Goal: Task Accomplishment & Management: Manage account settings

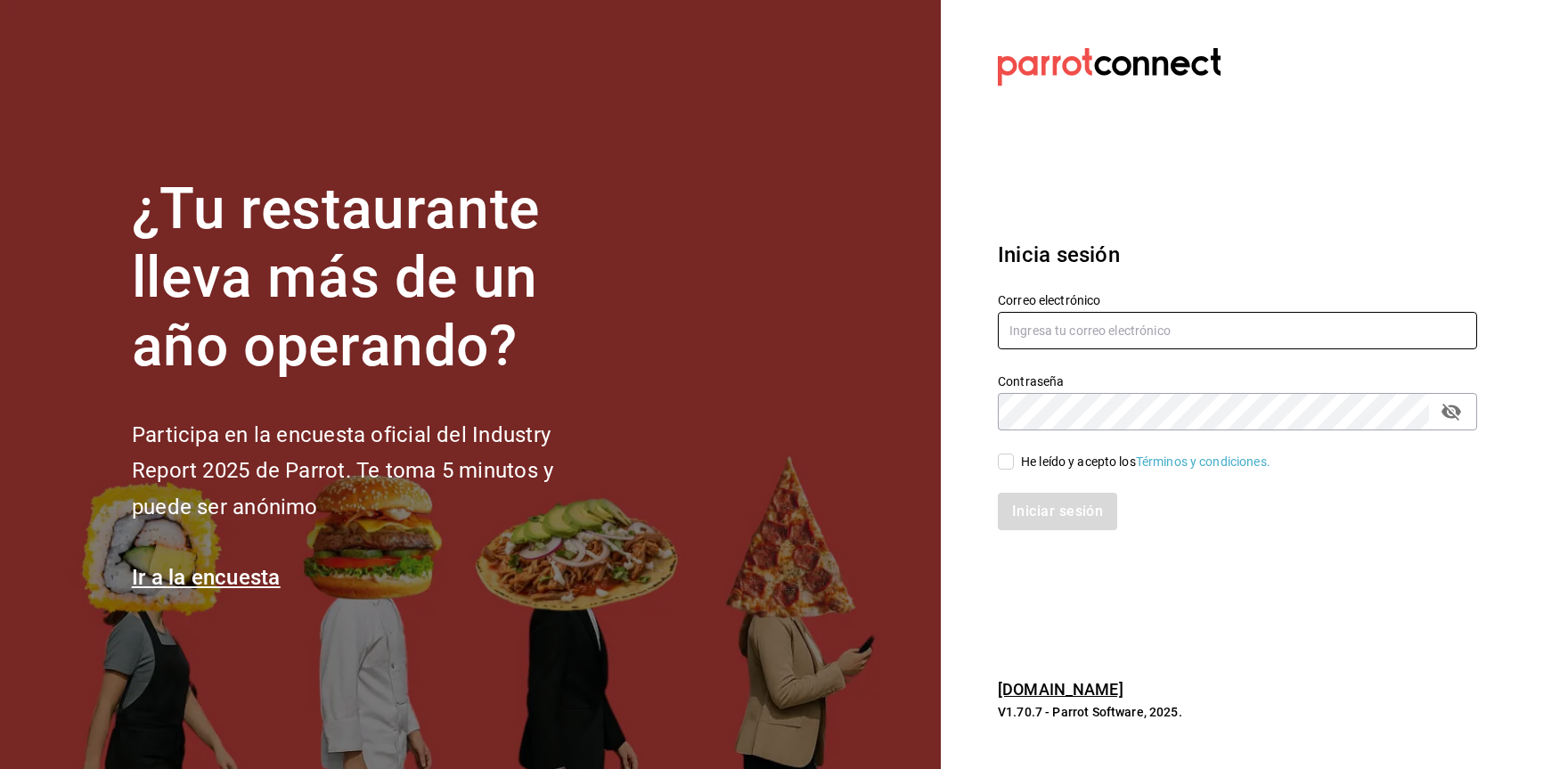
click at [1100, 319] on input "text" at bounding box center [1237, 331] width 479 height 38
type input "a"
type input "arian.meza@grupoimperio.org"
click at [1009, 454] on input "He leído y acepto los Términos y condiciones." at bounding box center [1005, 462] width 16 height 16
checkbox input "true"
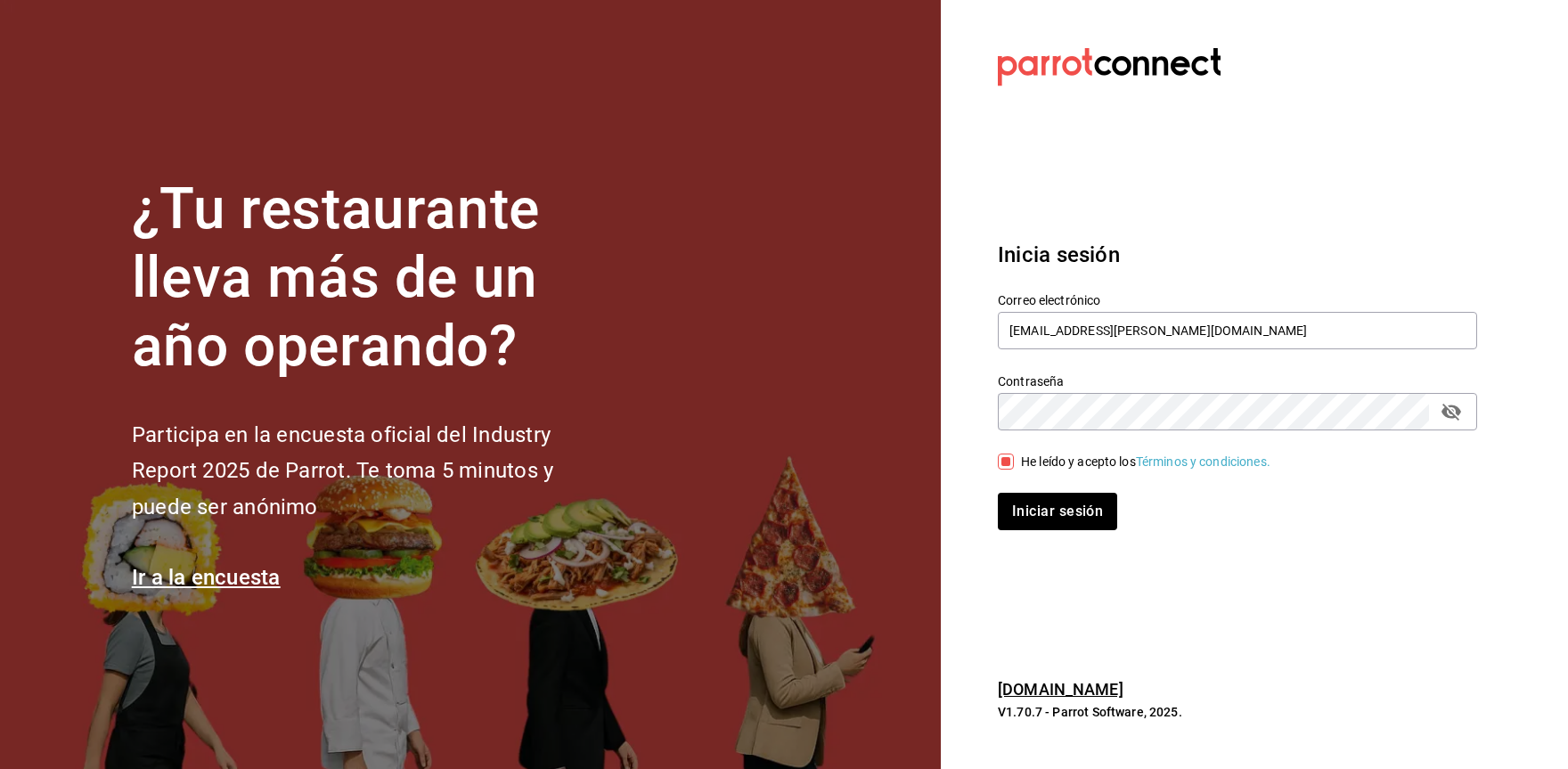
click at [1014, 486] on div "Iniciar sesión" at bounding box center [1227, 500] width 500 height 59
click at [1031, 508] on button "Iniciar sesión" at bounding box center [1058, 512] width 121 height 38
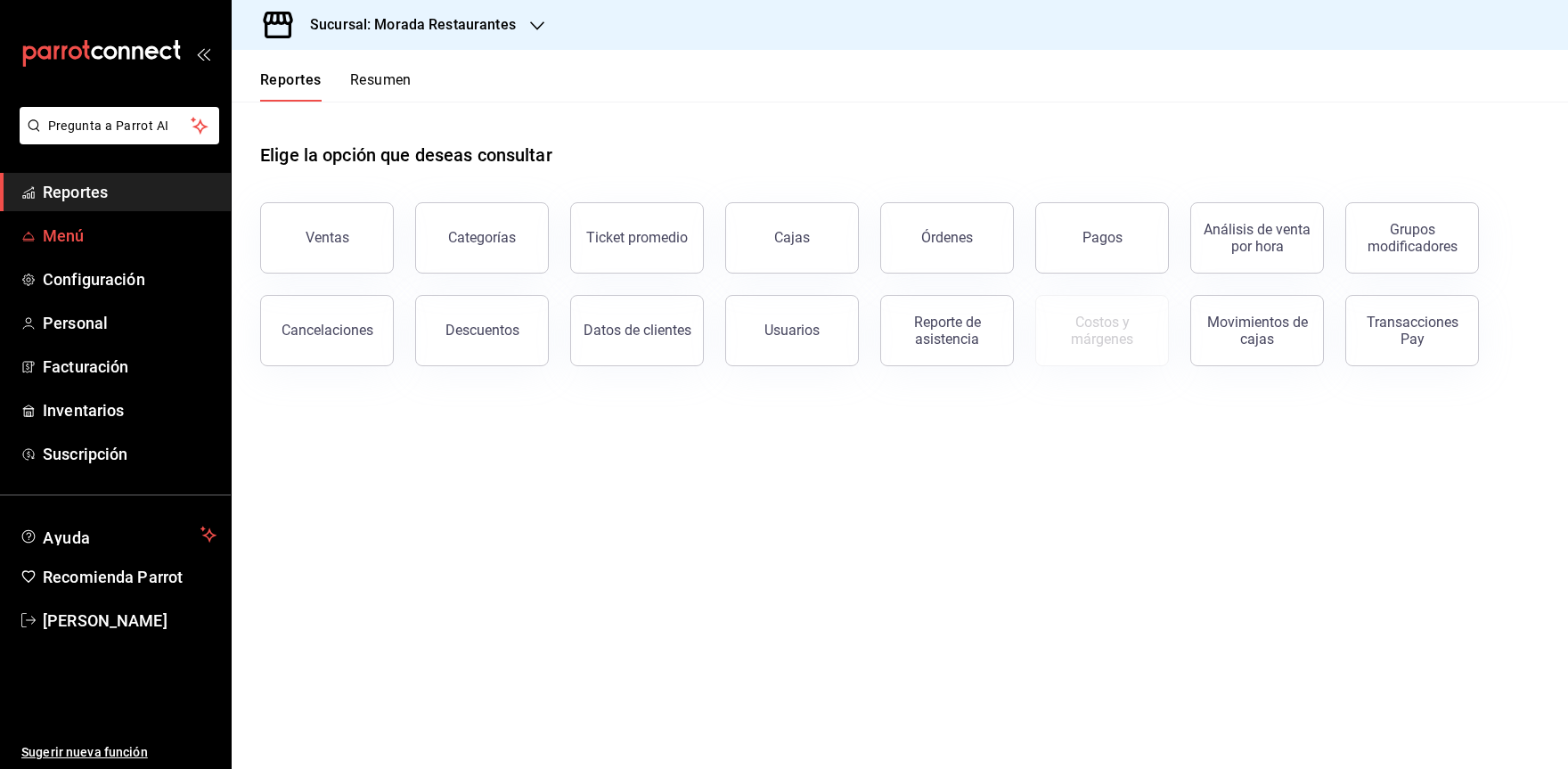
click at [118, 242] on span "Menú" at bounding box center [130, 235] width 174 height 24
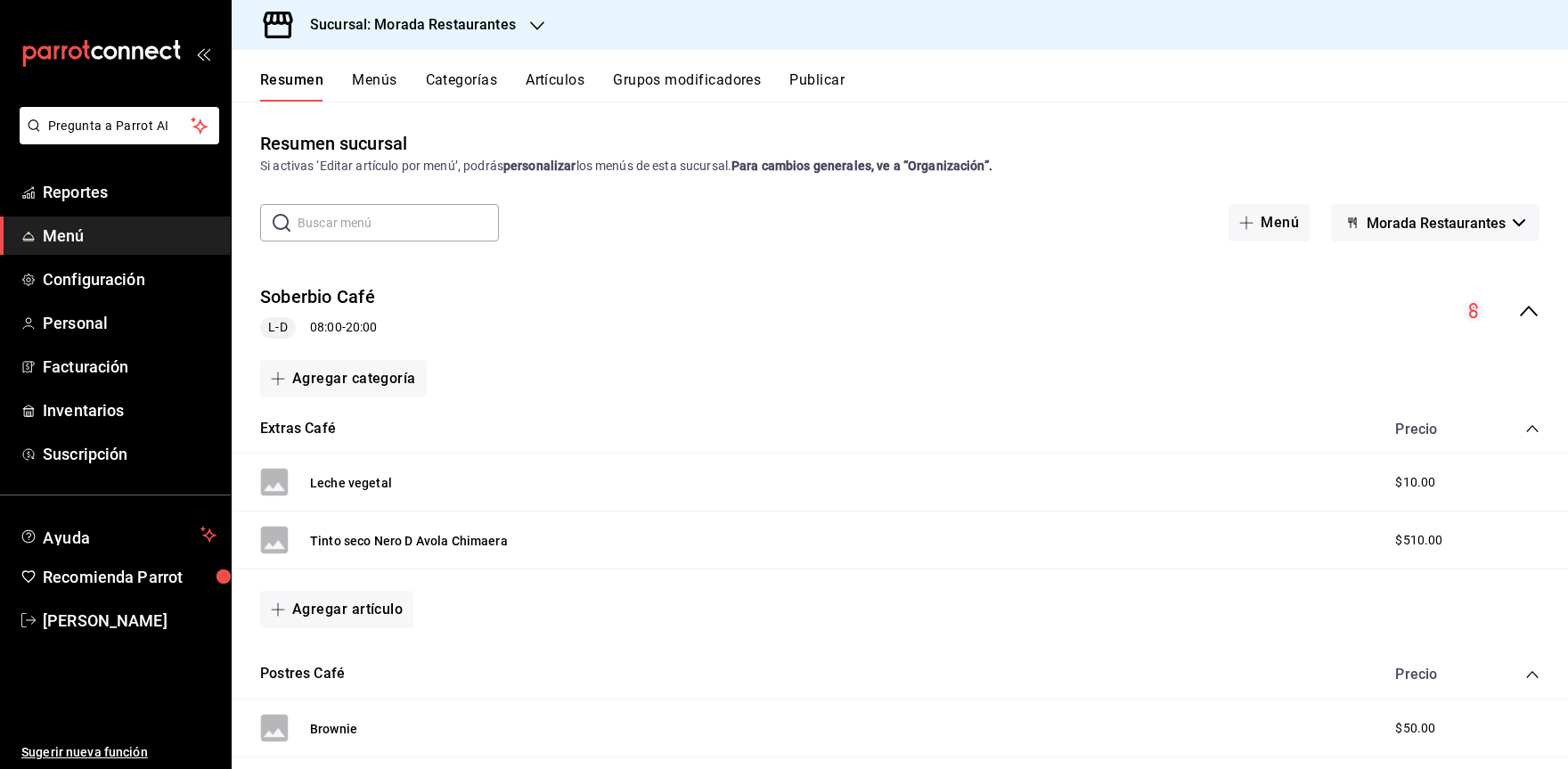
click at [565, 84] on button "Artículos" at bounding box center [555, 86] width 59 height 30
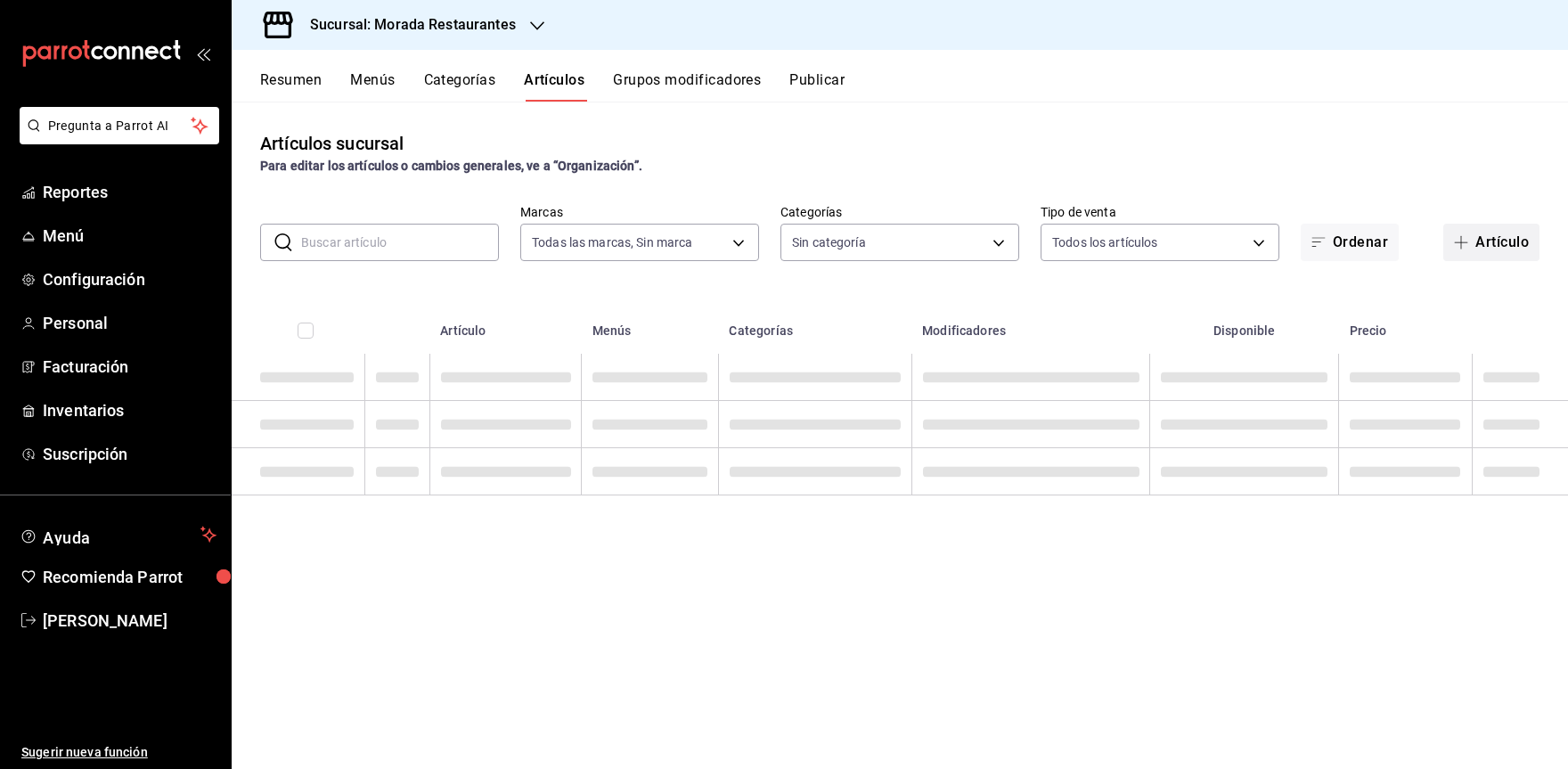
type input "cf0deccf-32cb-456f-8ded-2e43041ed870"
click at [1490, 249] on button "Artículo" at bounding box center [1491, 242] width 96 height 38
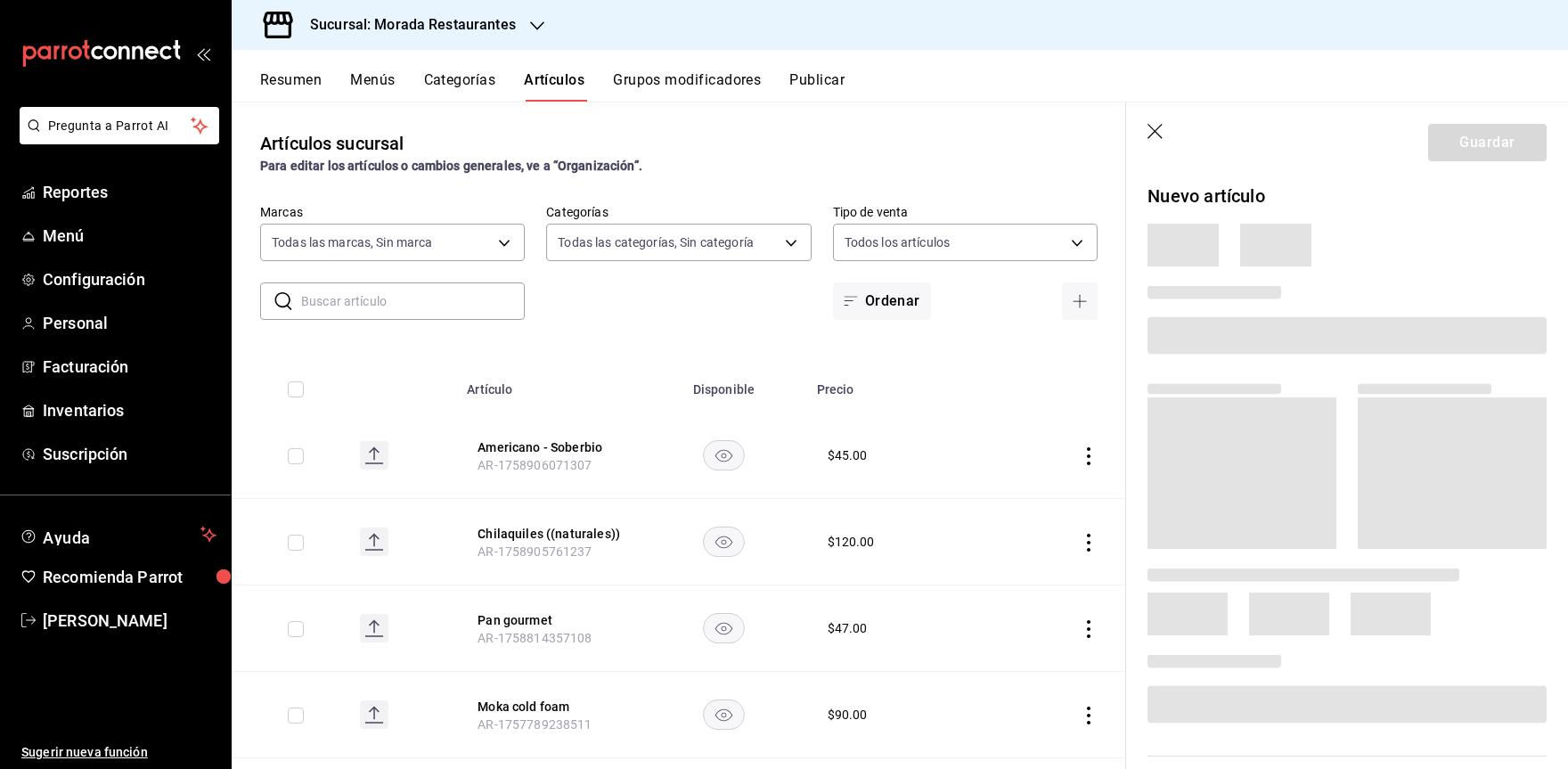
type input "fa2fad5d-bdb0-47d4-9b37-53552de24d2c,42a09e22-8dc8-4f3f-9b8d-5c2e9128a824,02aef…"
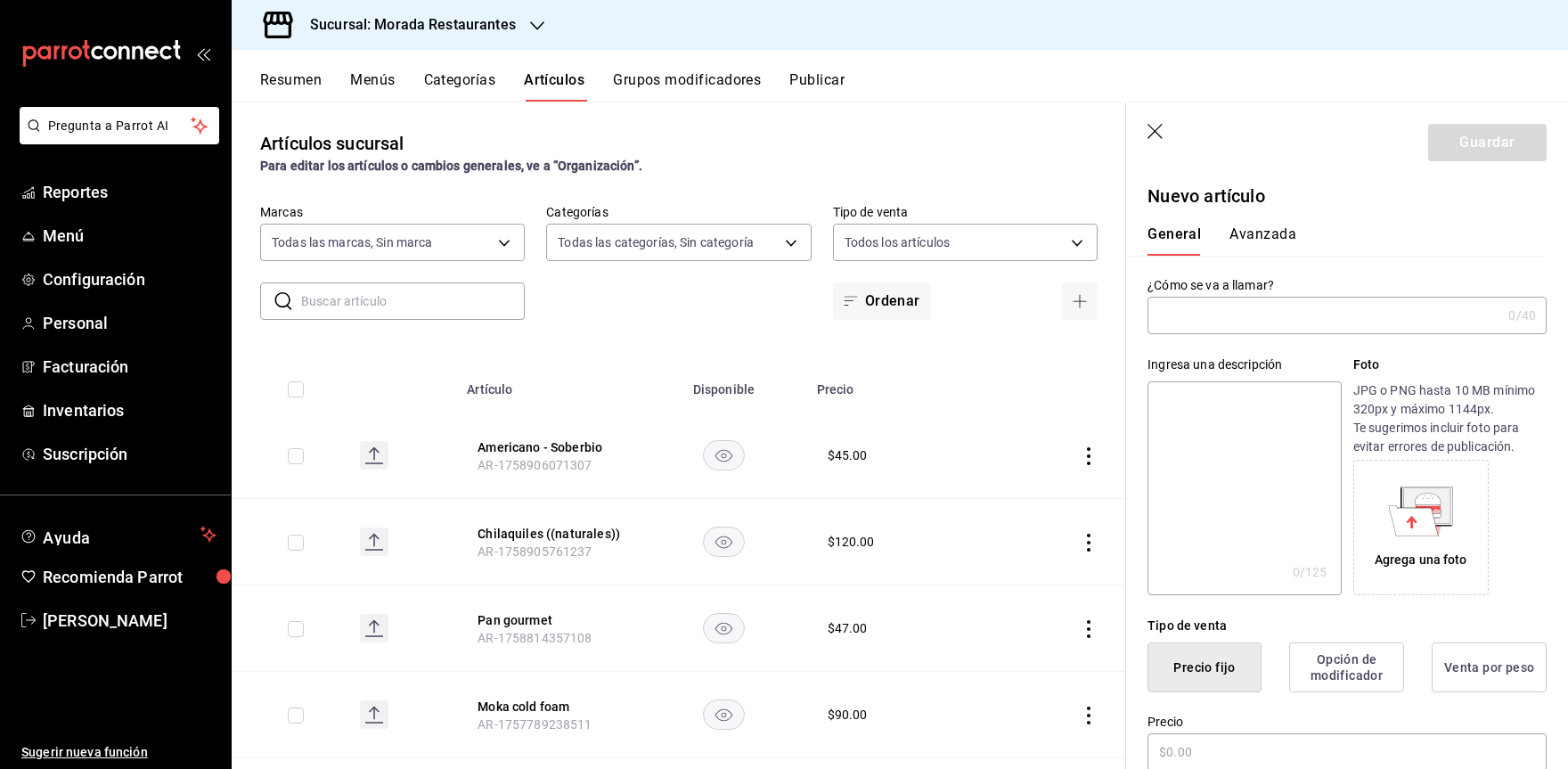
click at [1265, 325] on input "text" at bounding box center [1324, 316] width 354 height 36
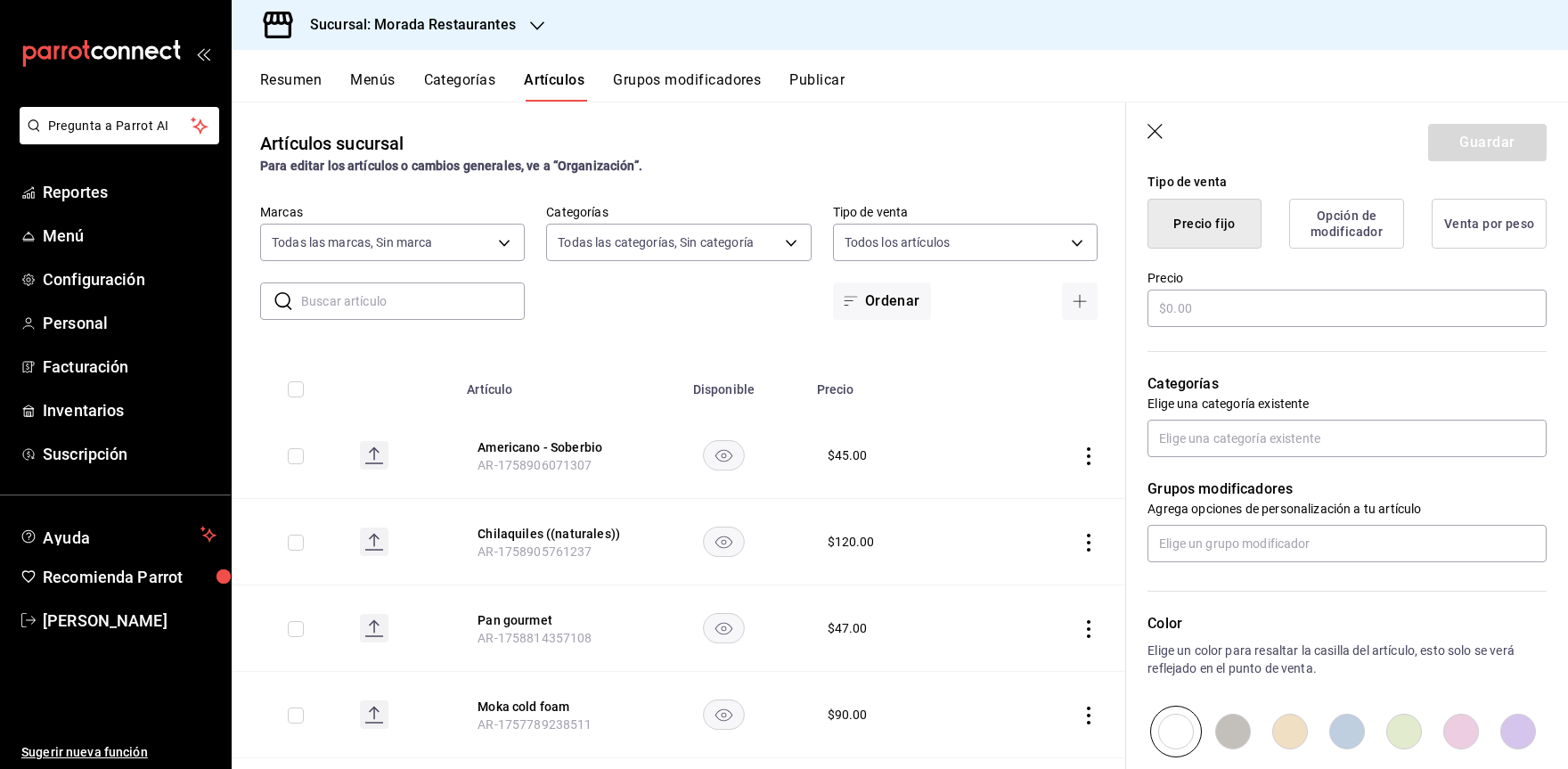
scroll to position [446, 0]
type input "Chilaquiles con pollo"
click at [1223, 310] on input "text" at bounding box center [1347, 306] width 399 height 38
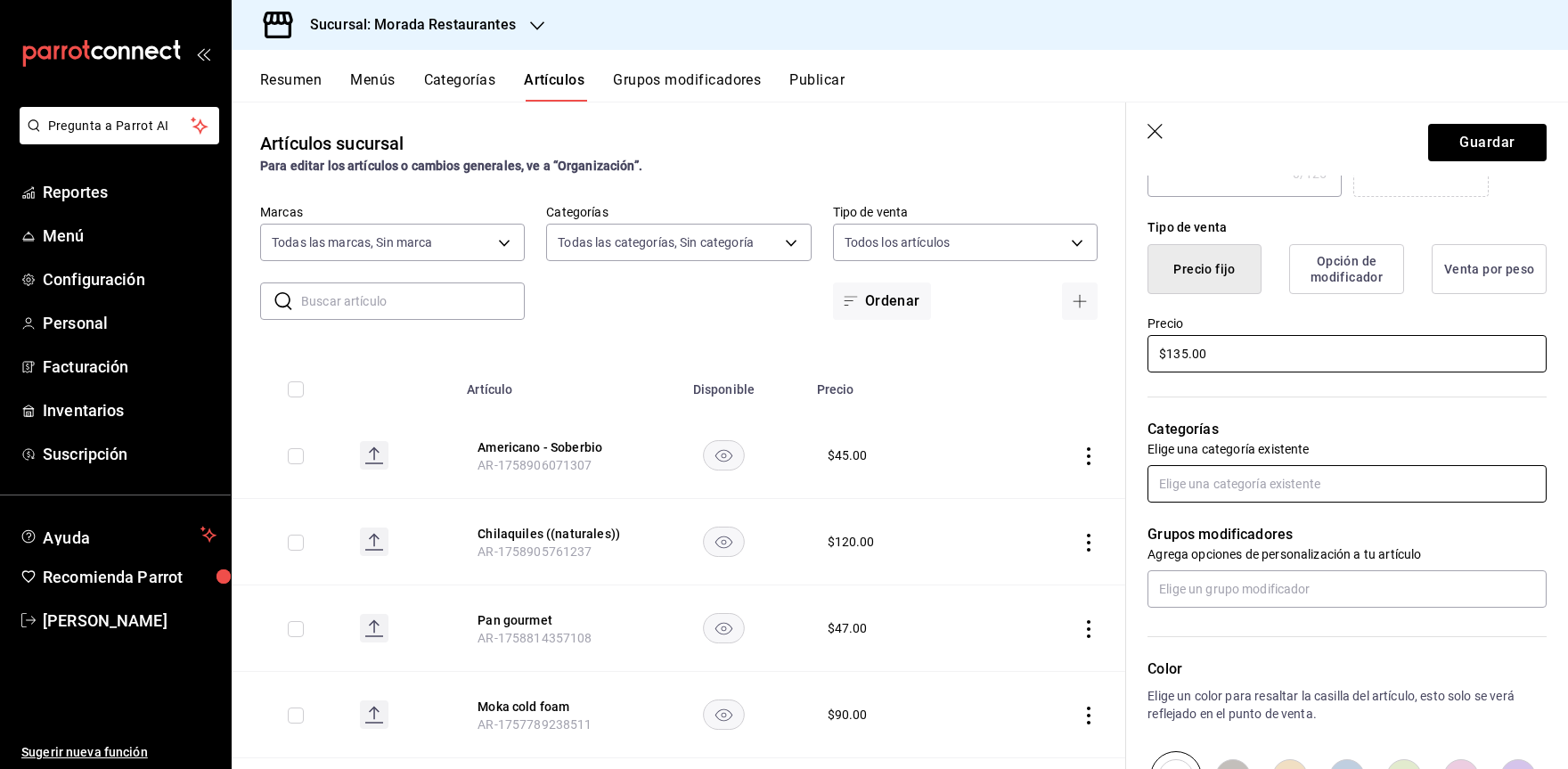
scroll to position [389, 0]
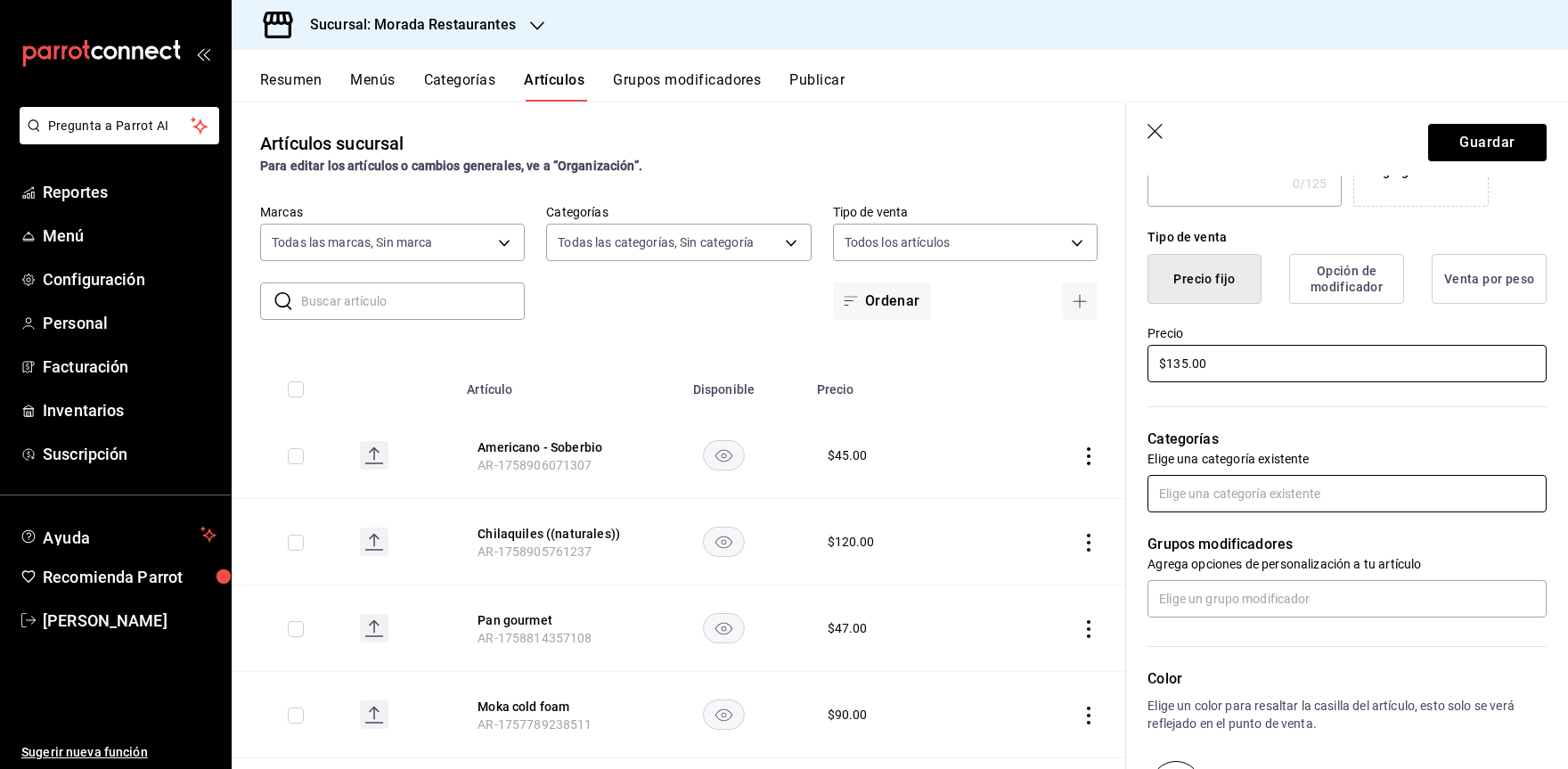
type input "$135.00"
click at [1241, 493] on input "text" at bounding box center [1347, 494] width 399 height 38
type input "desayu"
click at [1254, 537] on li "Desayunos" at bounding box center [1340, 533] width 386 height 29
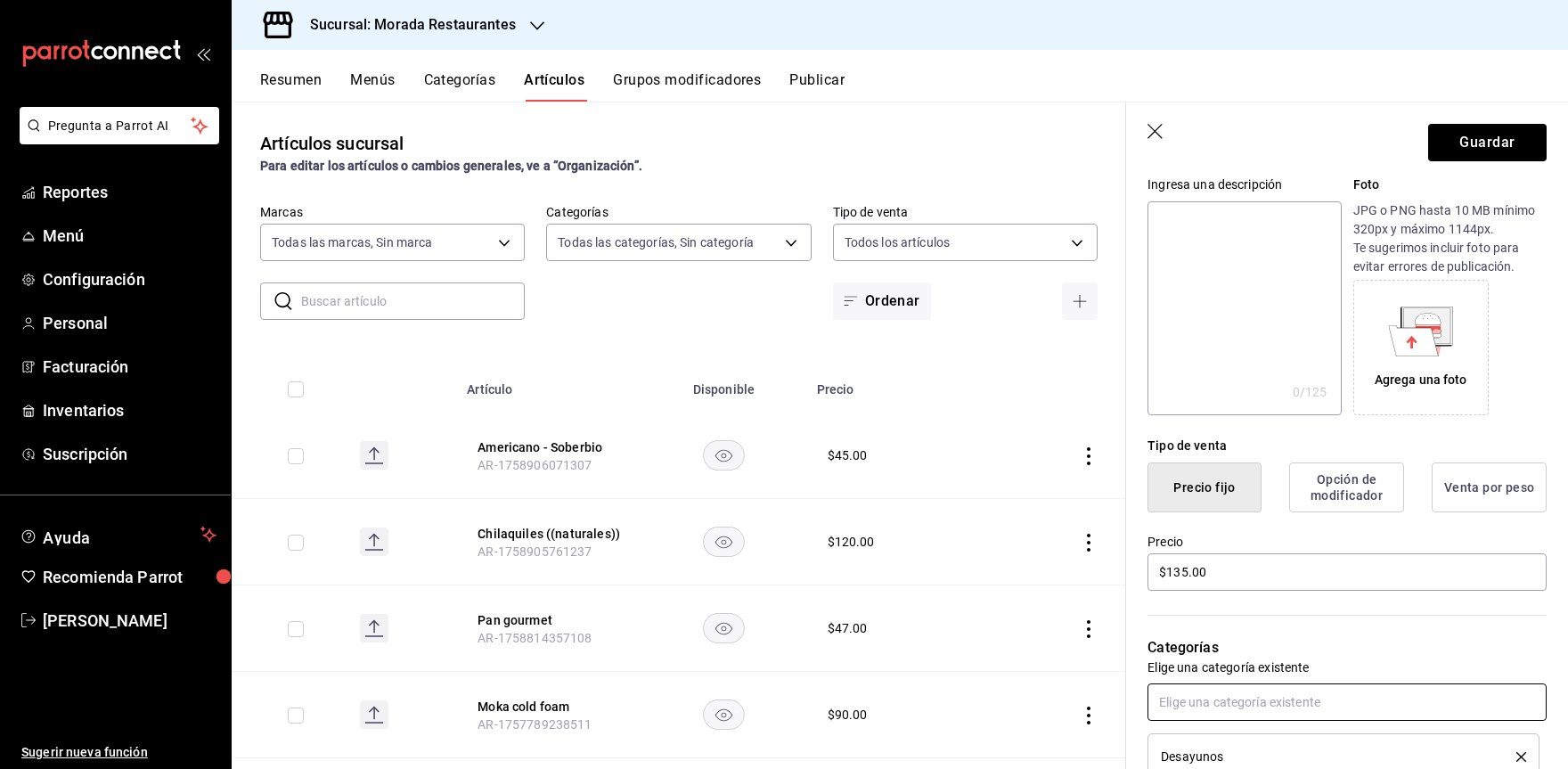
scroll to position [0, 0]
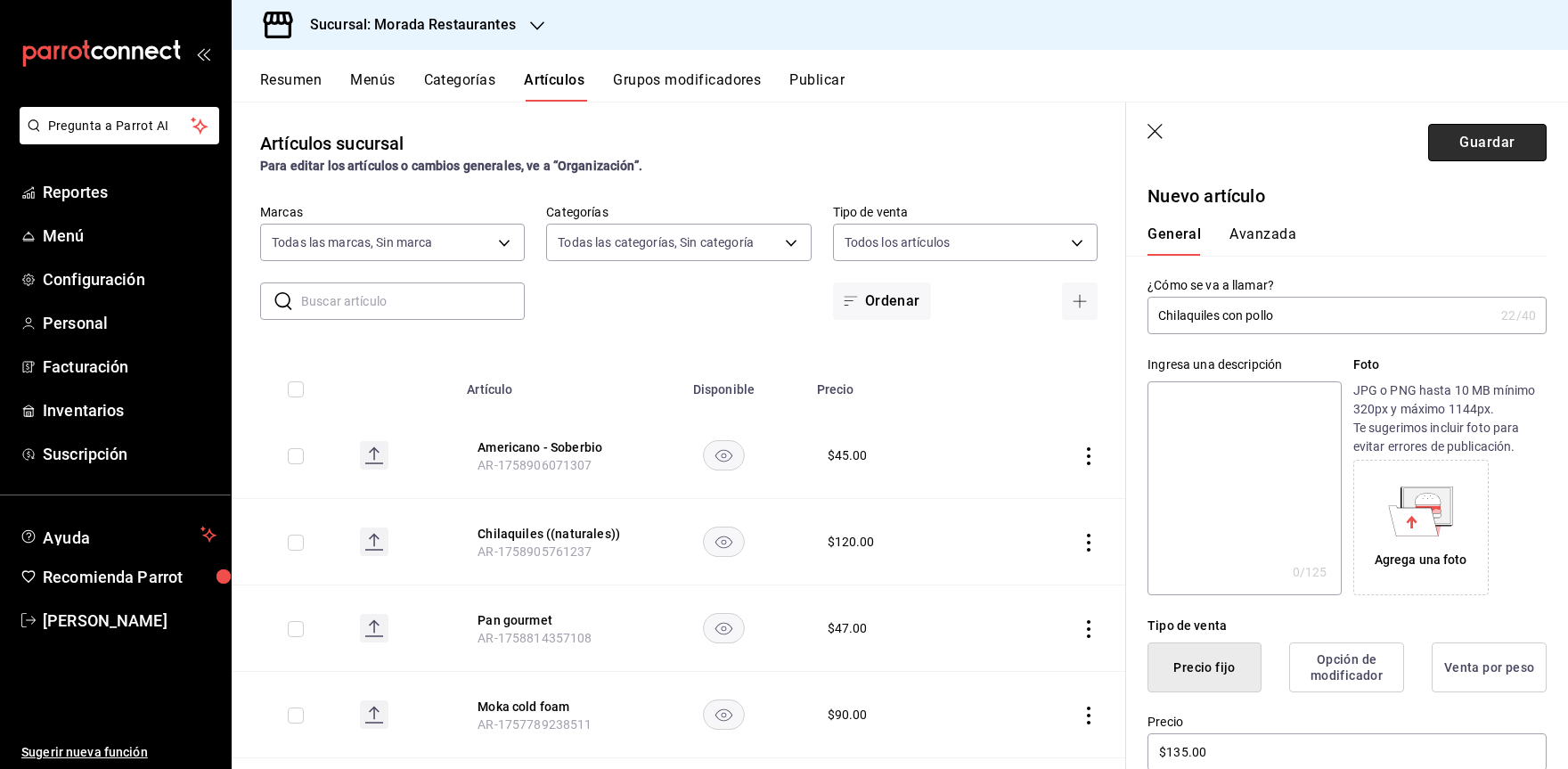
click at [1498, 146] on button "Guardar" at bounding box center [1487, 143] width 118 height 38
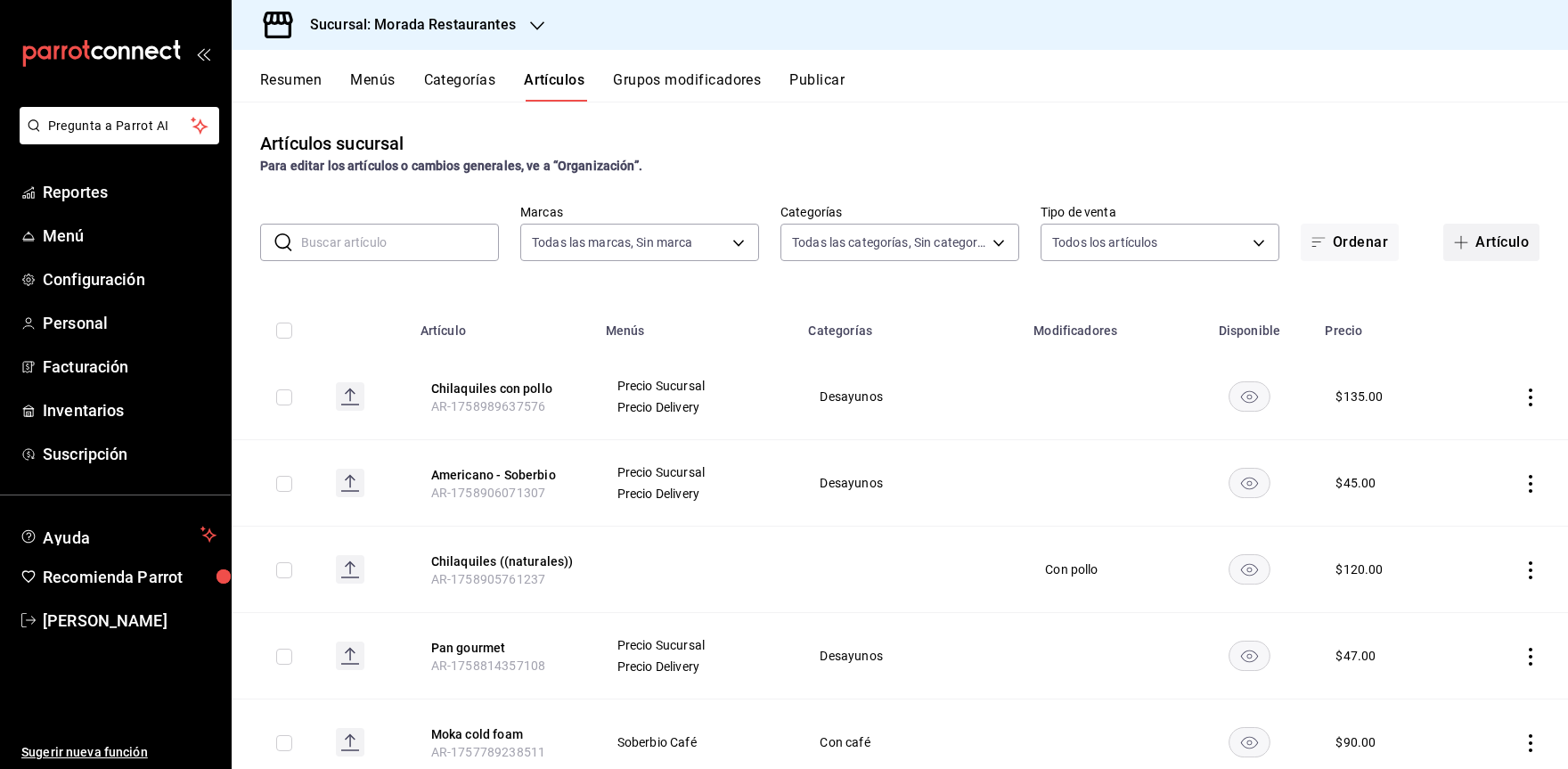
click at [1515, 236] on button "Artículo" at bounding box center [1491, 242] width 96 height 38
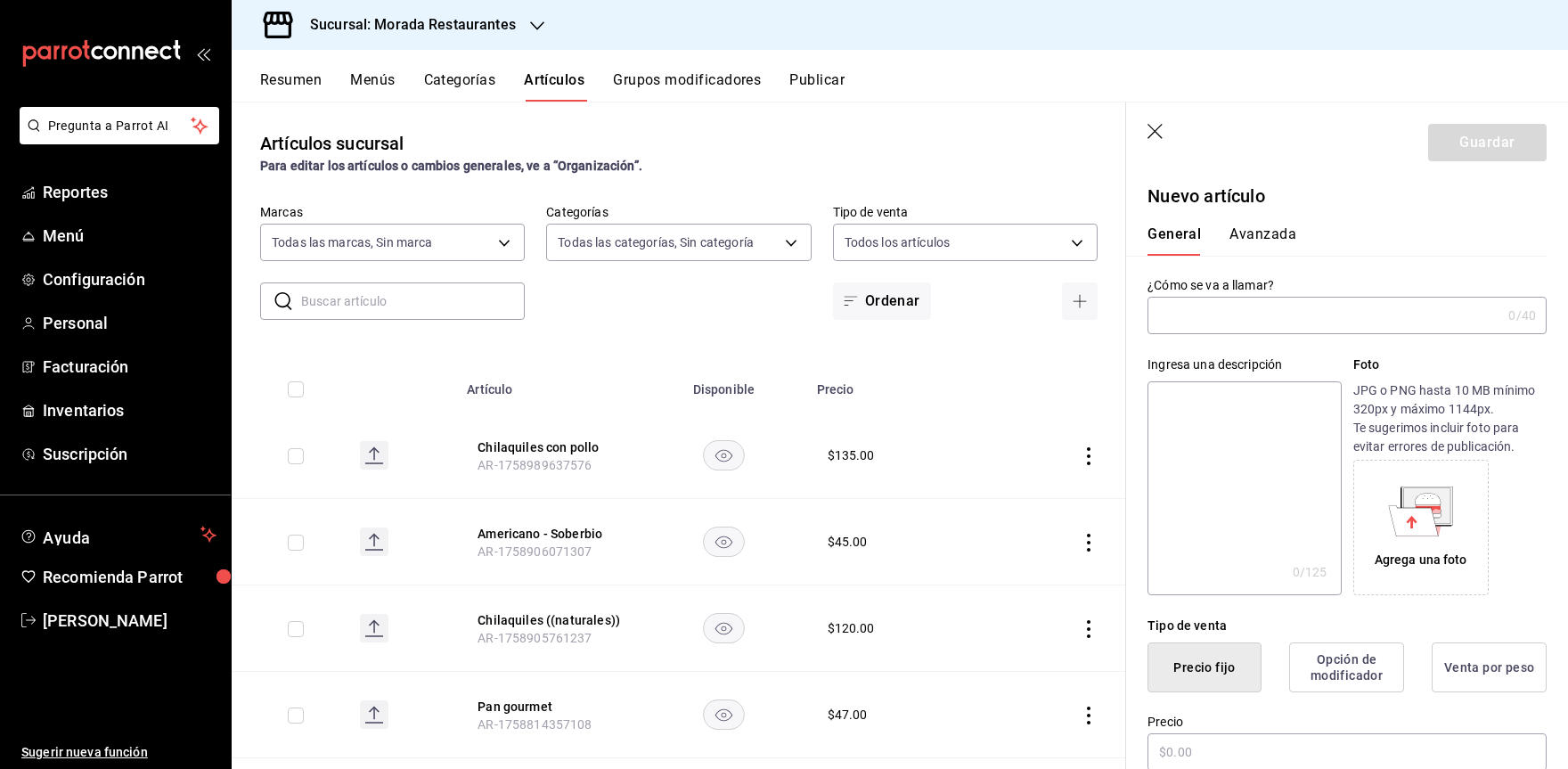
click at [1224, 323] on input "text" at bounding box center [1324, 316] width 354 height 36
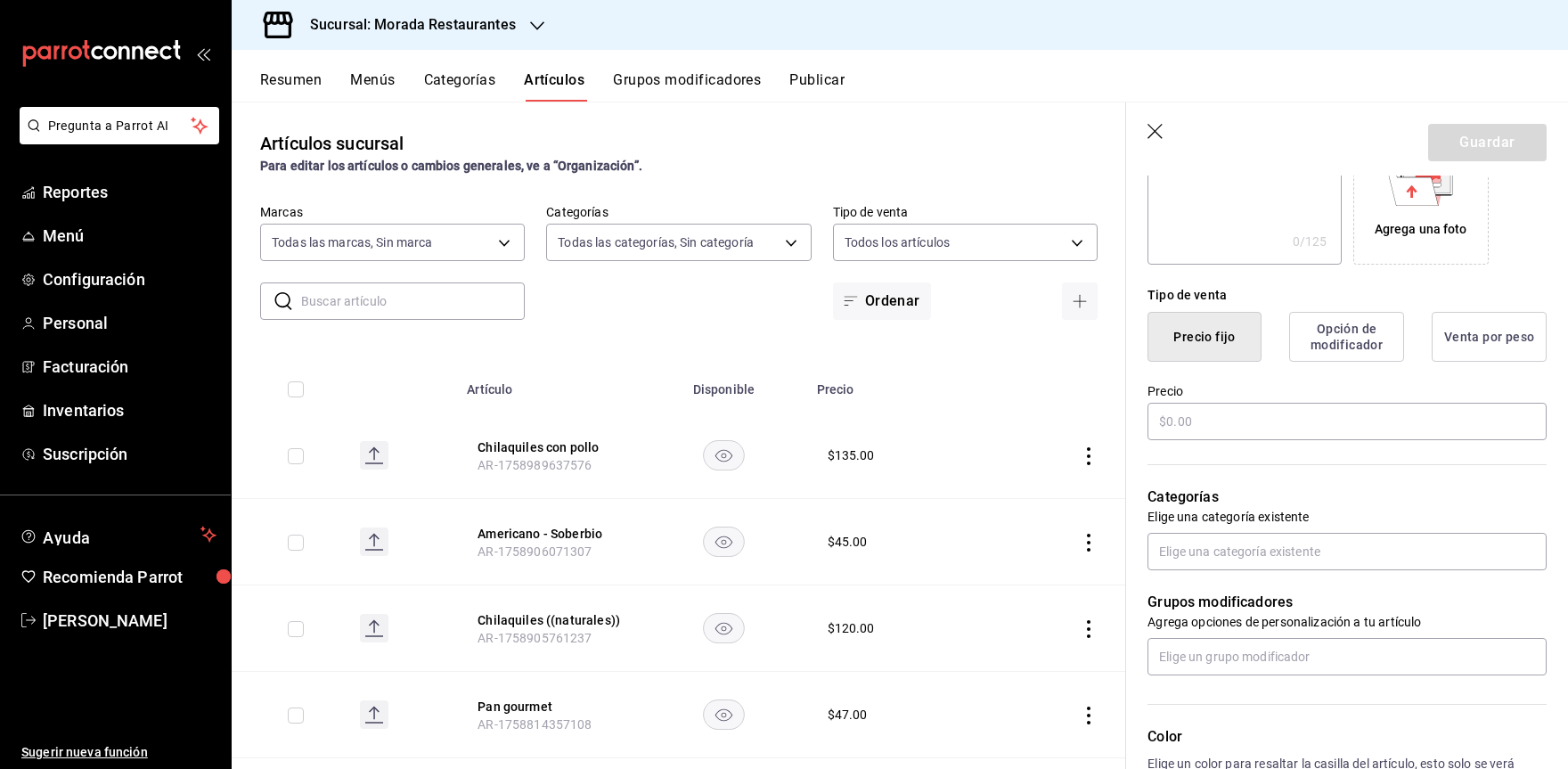
scroll to position [357, 0]
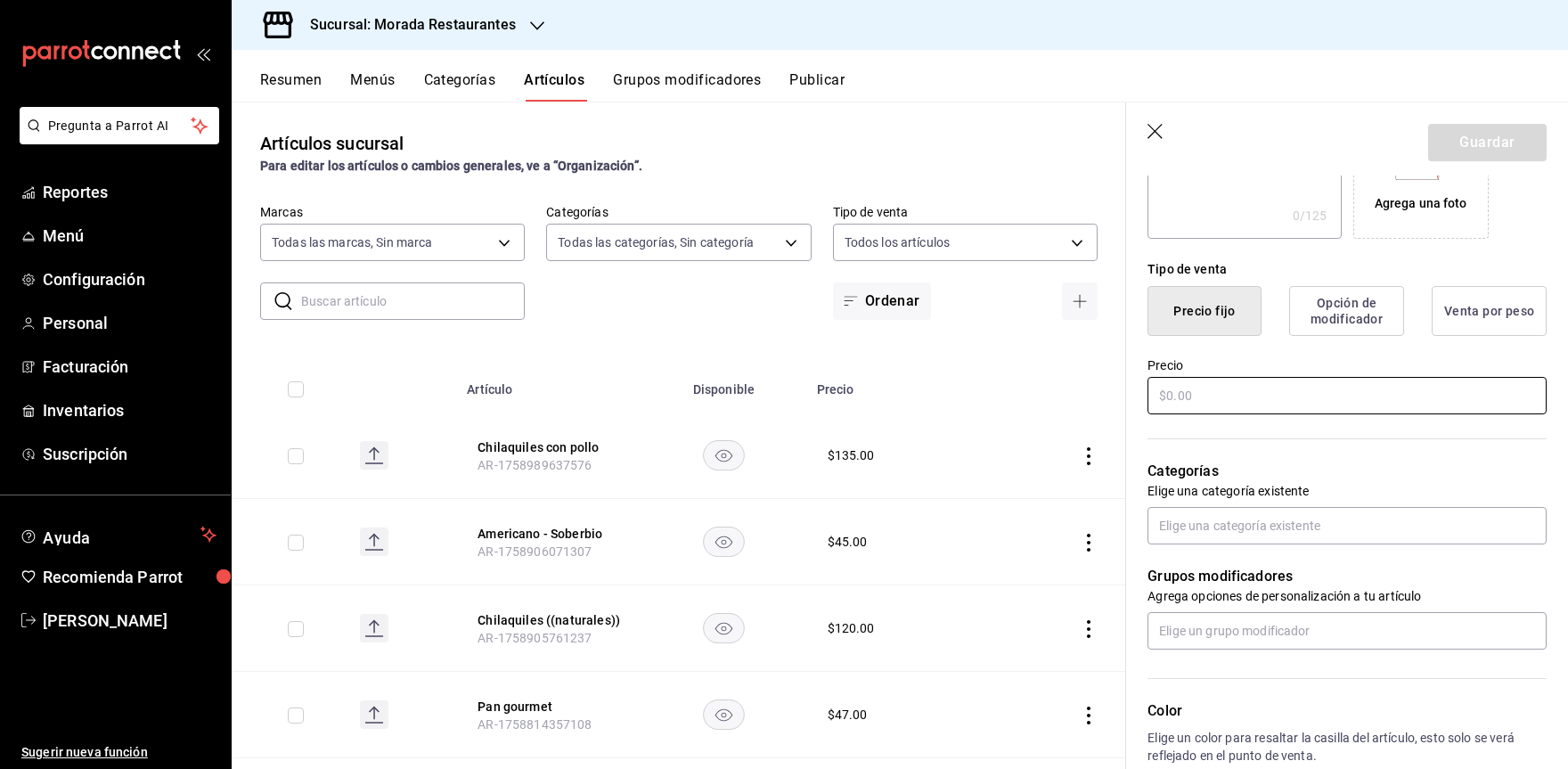
type input "Enchiladas con pollo"
click at [1252, 393] on input "text" at bounding box center [1347, 396] width 399 height 38
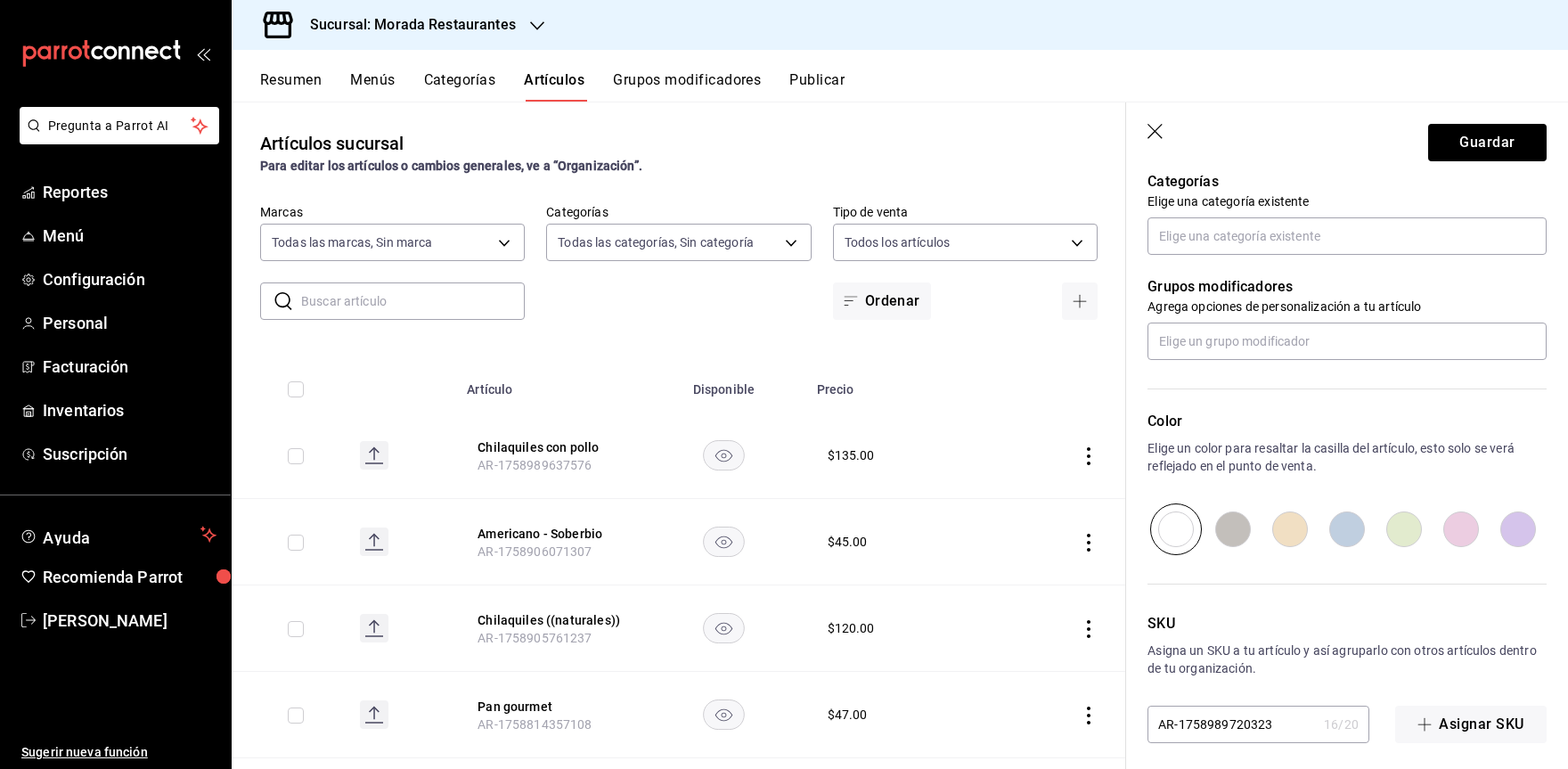
scroll to position [655, 0]
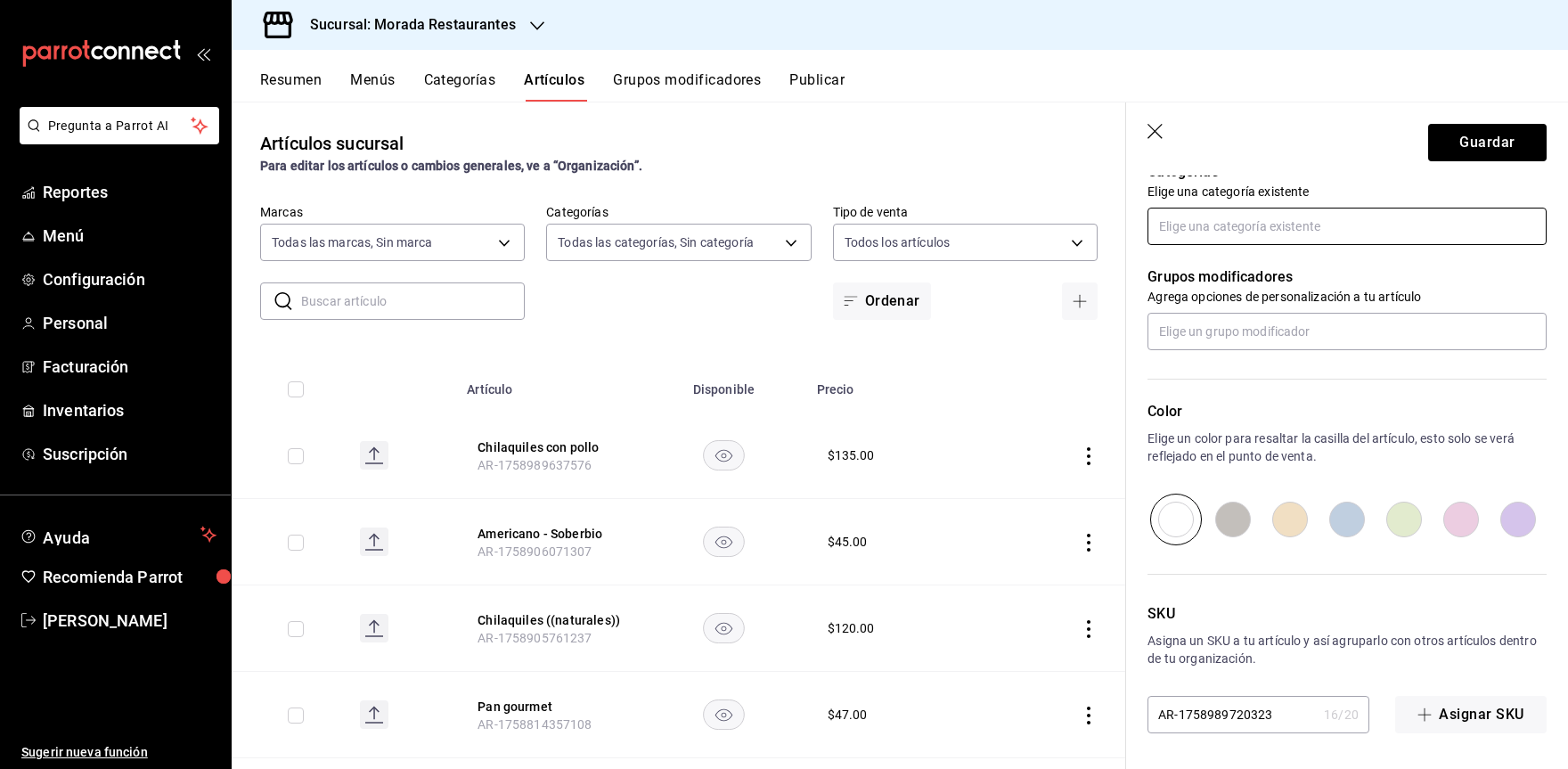
type input "$135.00"
click at [1259, 220] on input "text" at bounding box center [1347, 227] width 399 height 38
type input "desa"
click at [1253, 263] on li "Desayunos" at bounding box center [1340, 267] width 386 height 29
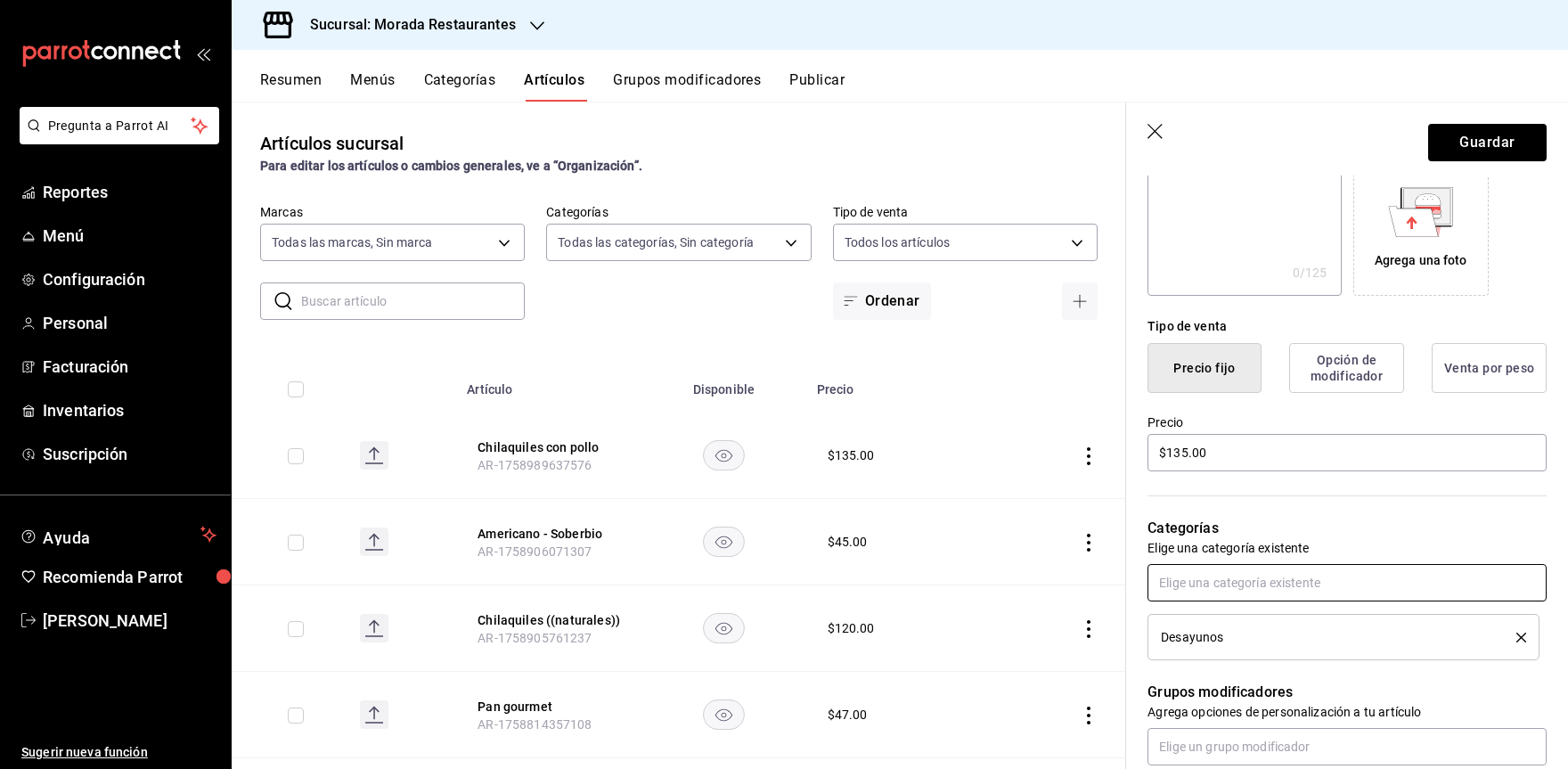
scroll to position [0, 0]
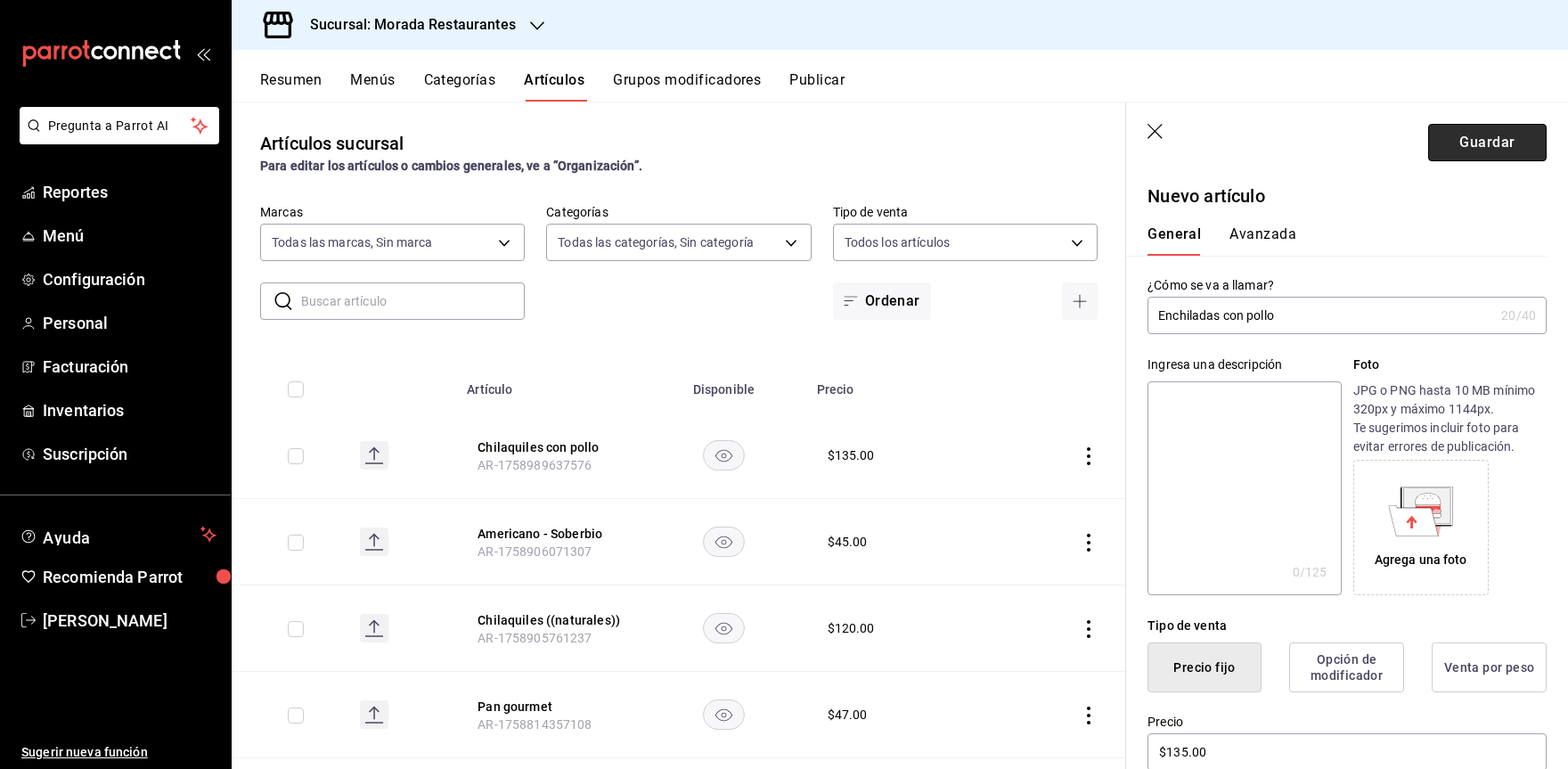
click at [1483, 141] on button "Guardar" at bounding box center [1487, 143] width 118 height 38
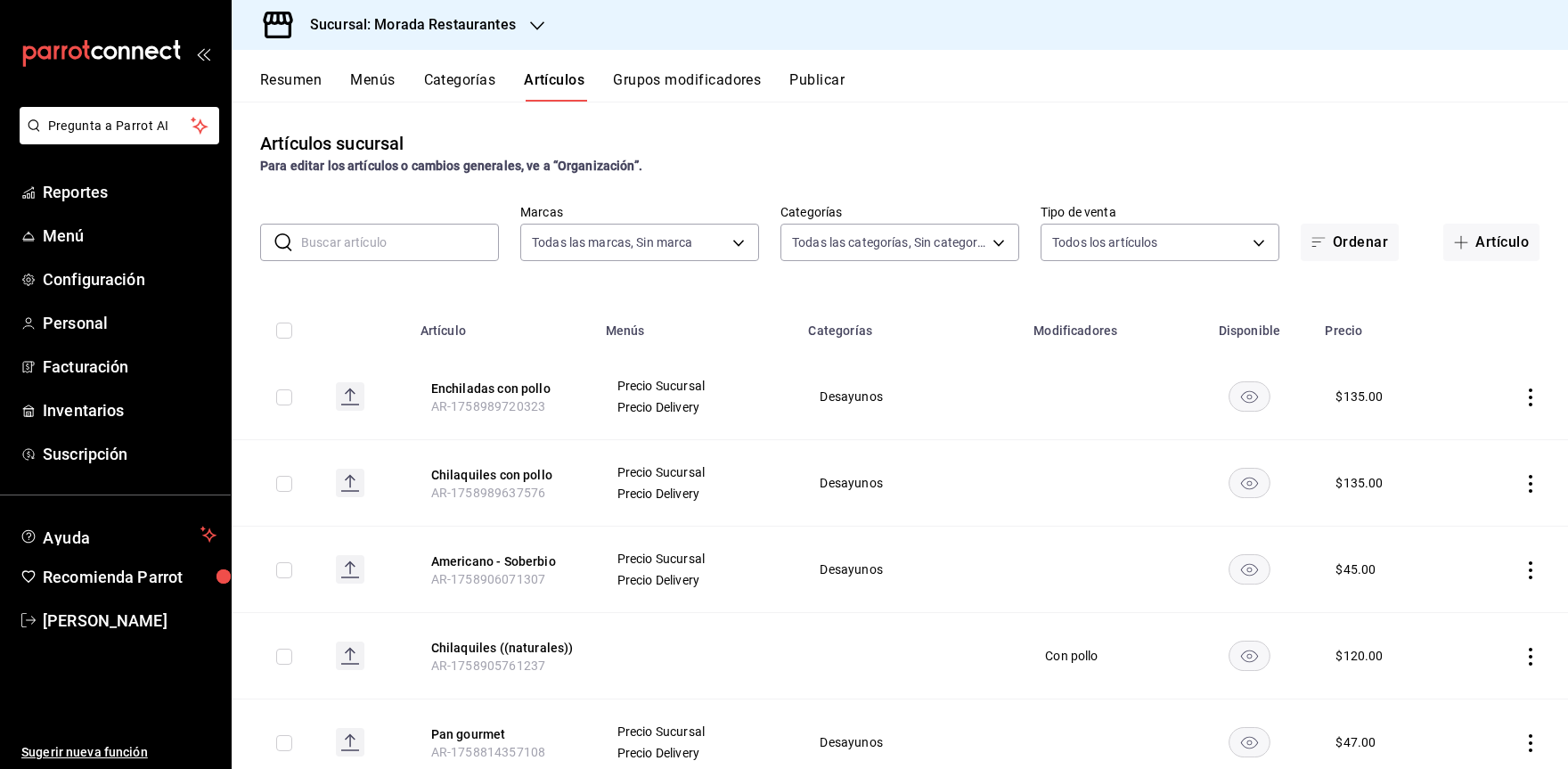
click at [388, 242] on input "text" at bounding box center [399, 242] width 198 height 36
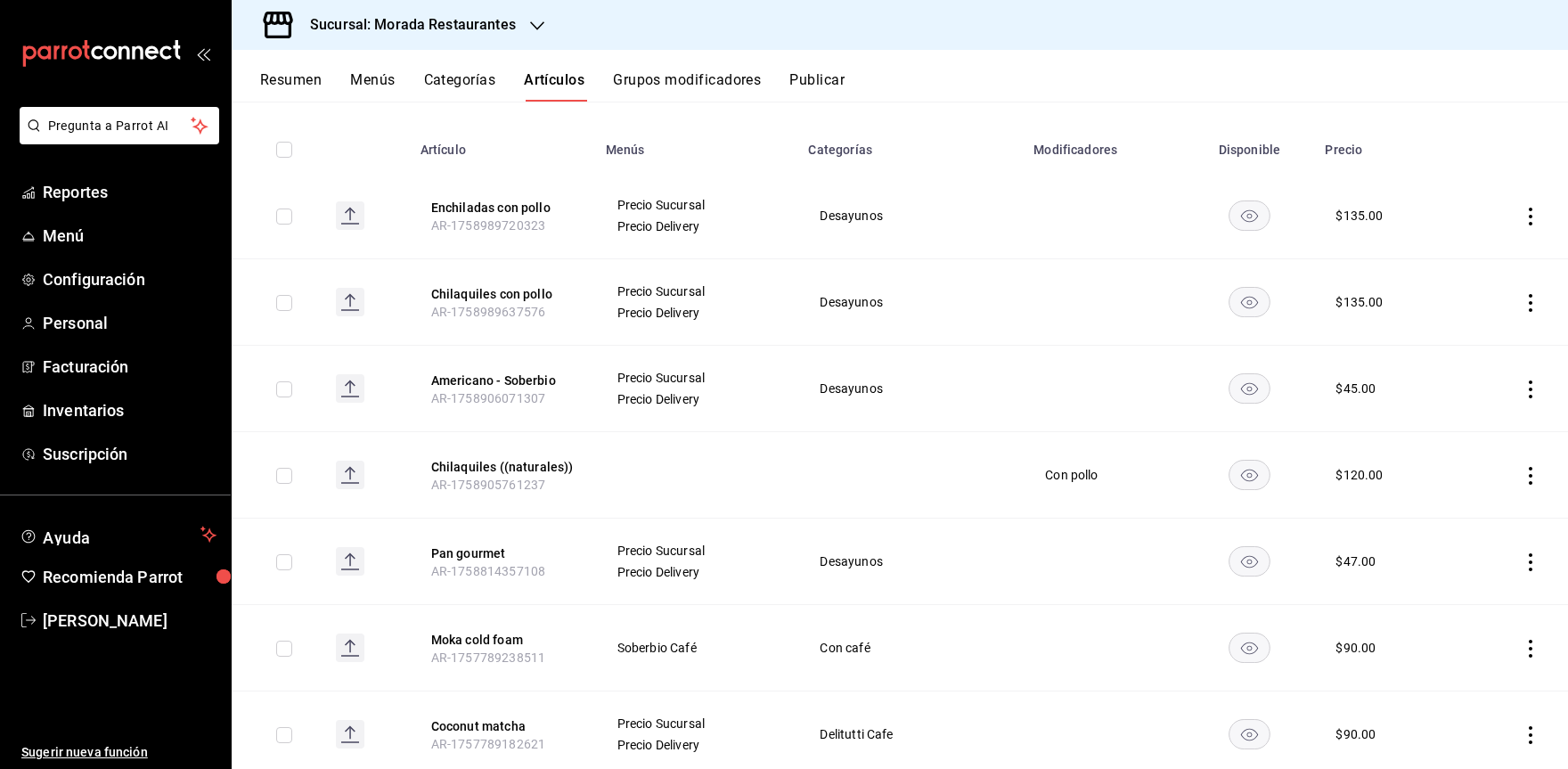
scroll to position [178, 0]
click at [1522, 481] on icon "actions" at bounding box center [1530, 478] width 18 height 18
click at [1439, 506] on li "Editar" at bounding box center [1447, 518] width 107 height 37
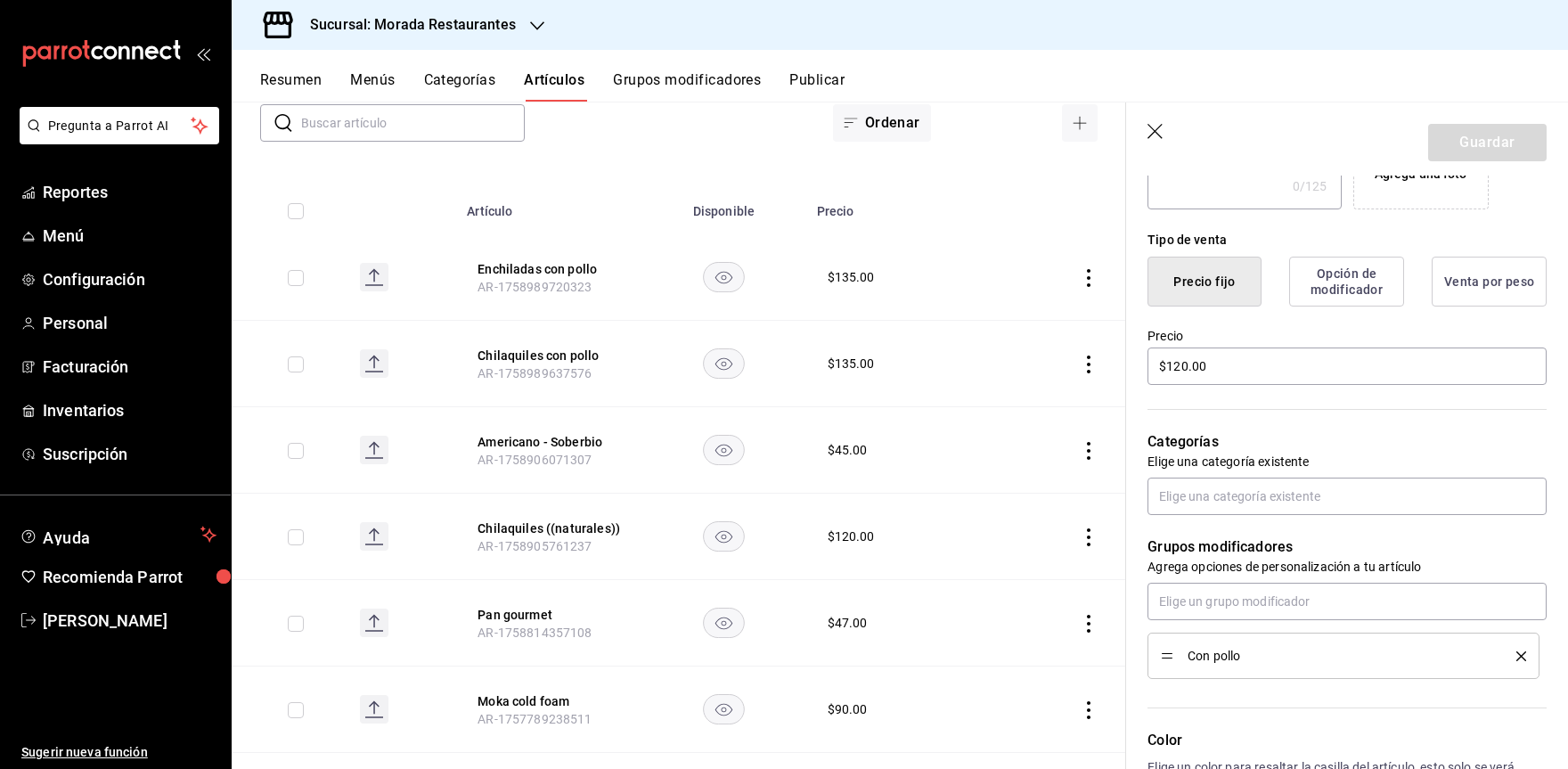
scroll to position [446, 0]
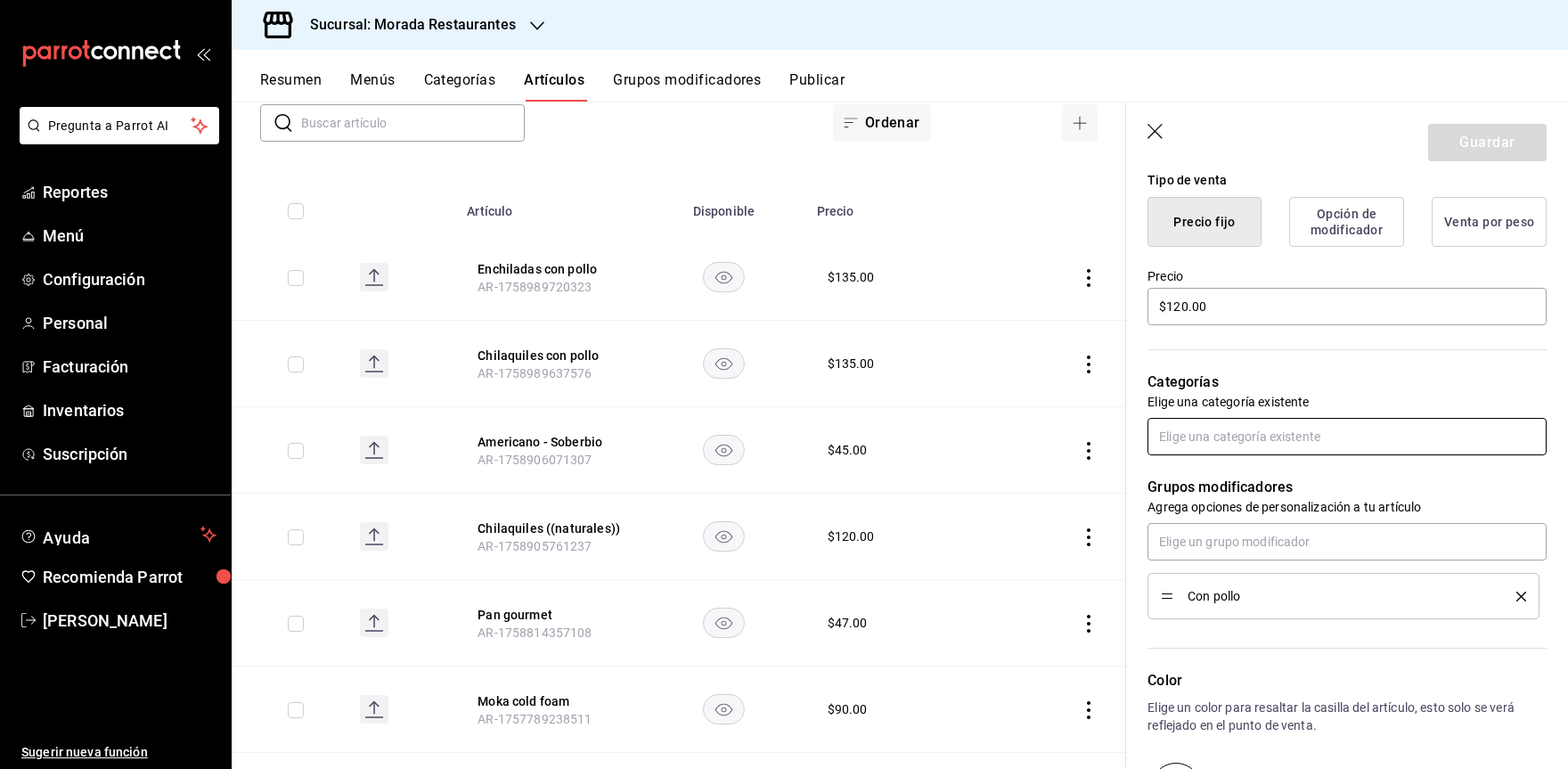
click at [1314, 439] on input "text" at bounding box center [1347, 437] width 399 height 38
type input "desa"
click at [1242, 480] on li "Desayunos" at bounding box center [1340, 477] width 386 height 29
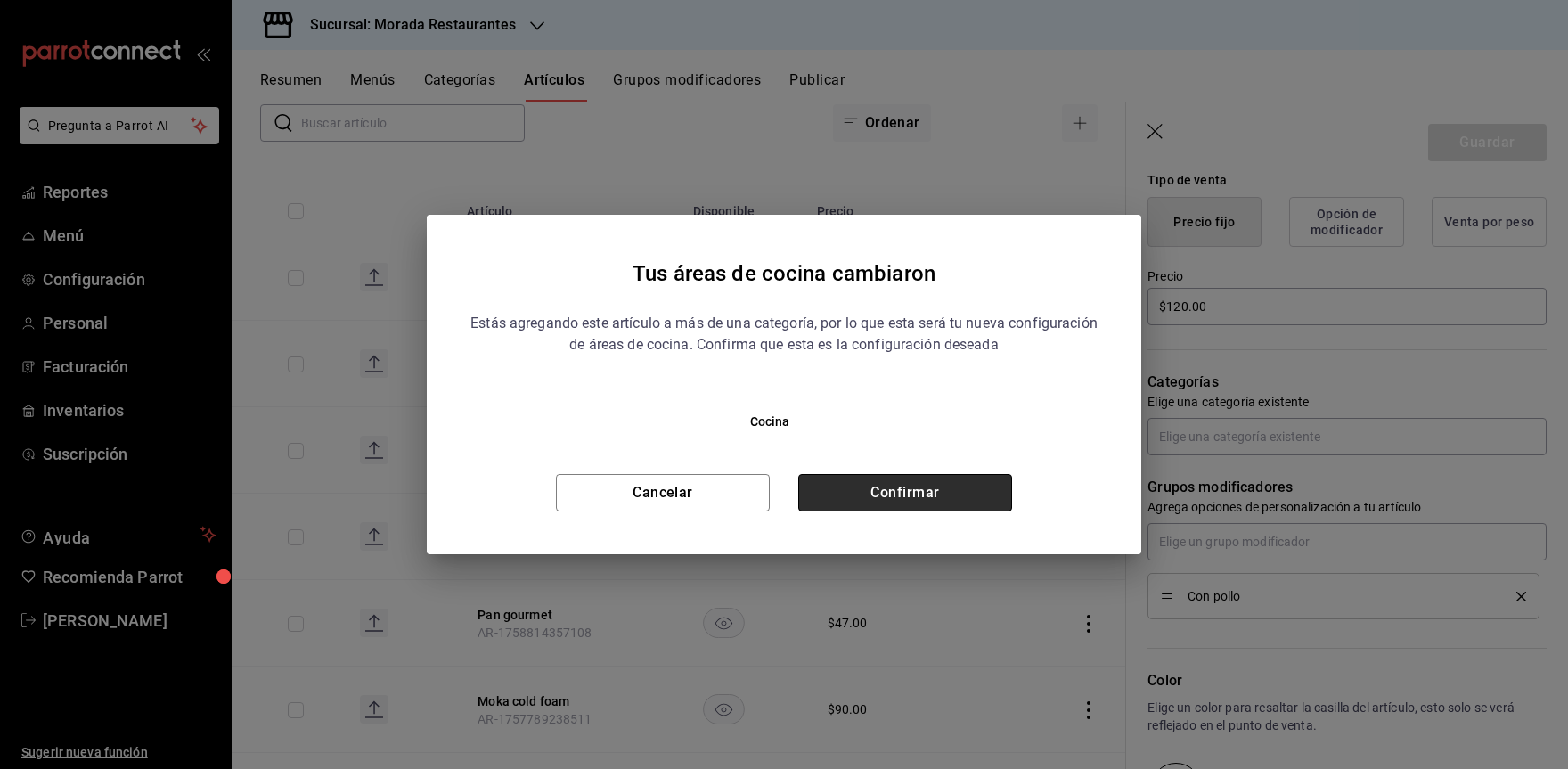
click at [904, 501] on button "Confirmar" at bounding box center [905, 493] width 214 height 38
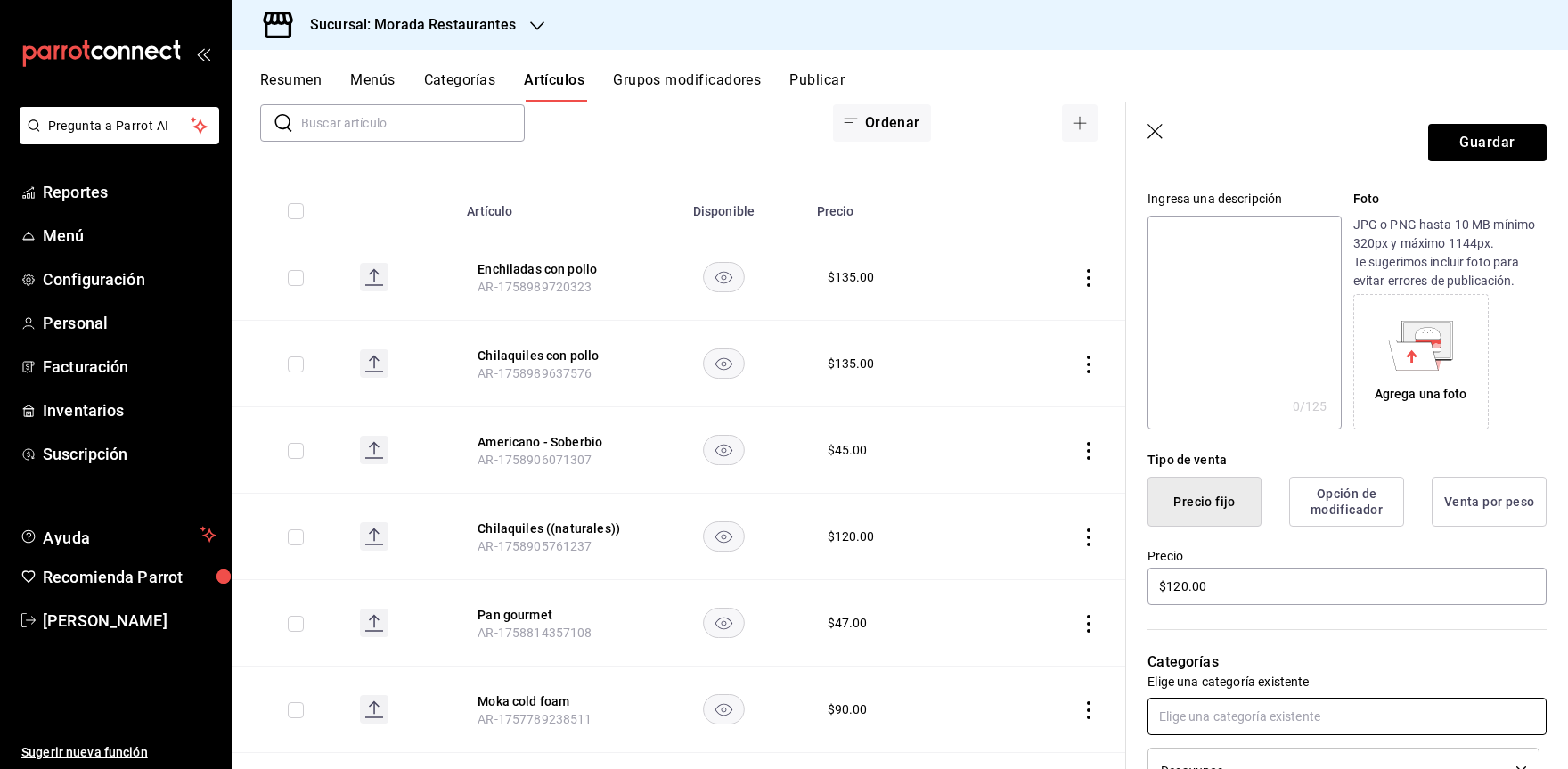
scroll to position [149, 0]
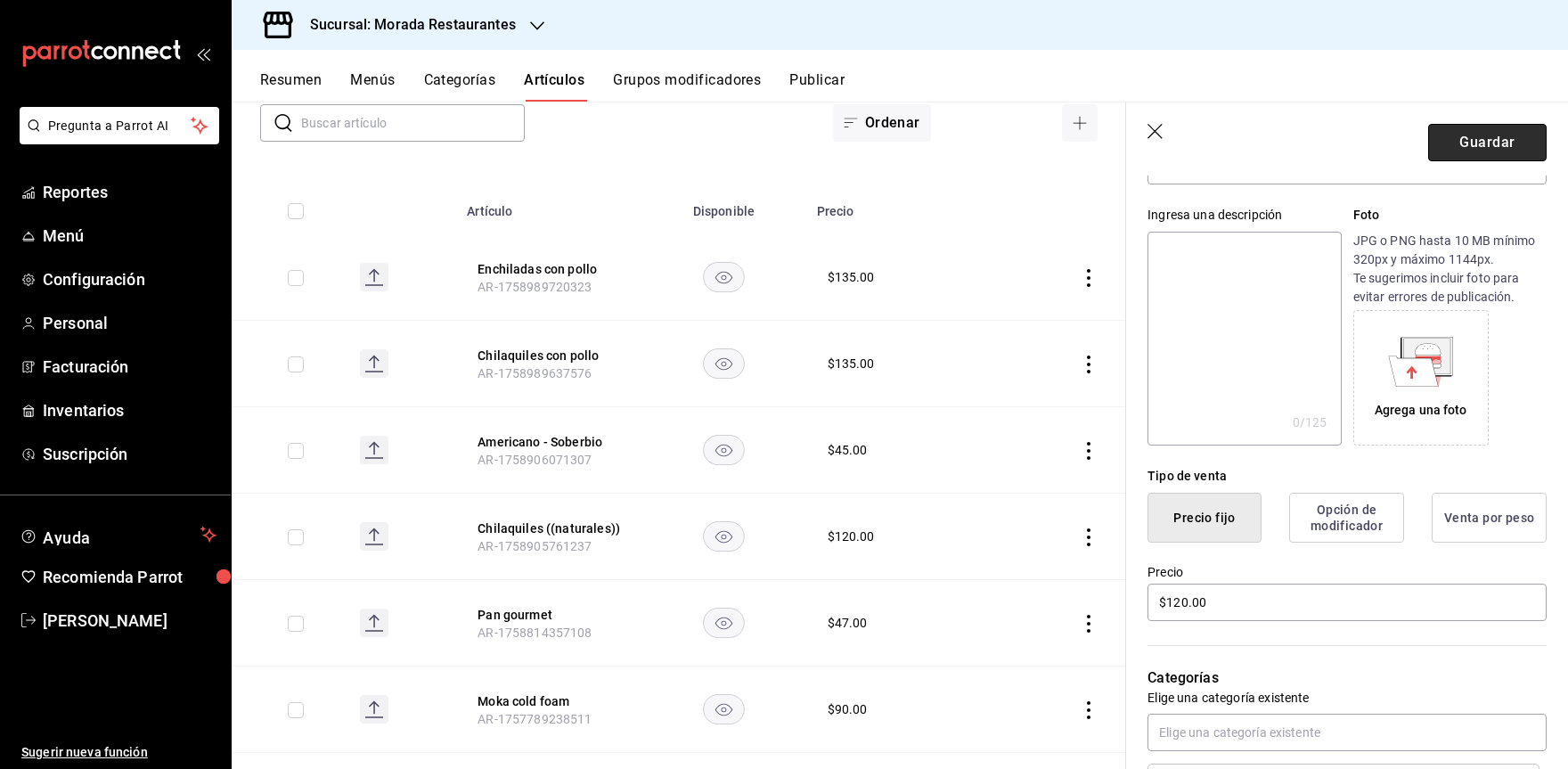
click at [1462, 152] on button "Guardar" at bounding box center [1487, 143] width 118 height 38
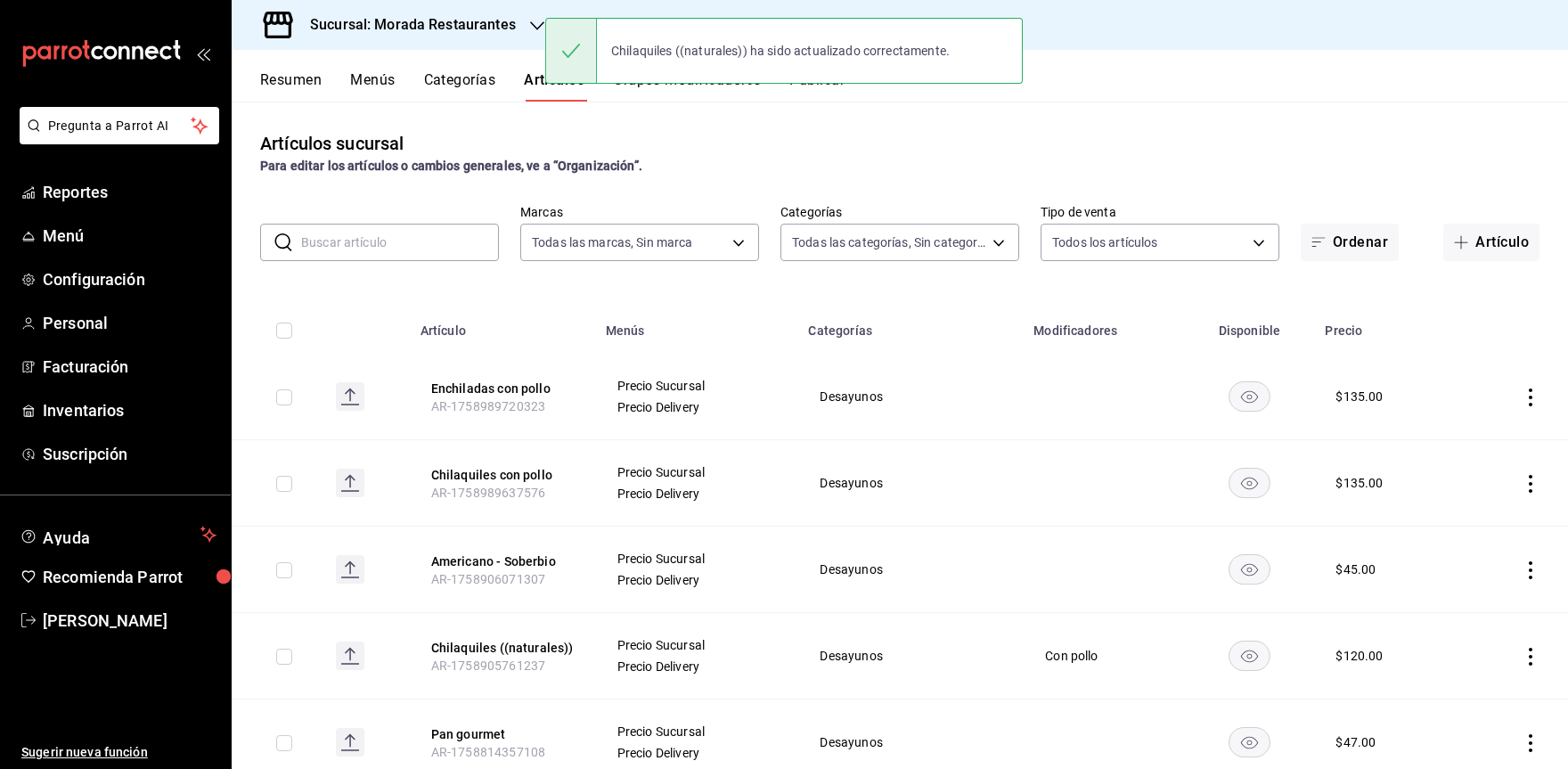
click at [457, 249] on input "text" at bounding box center [399, 242] width 198 height 36
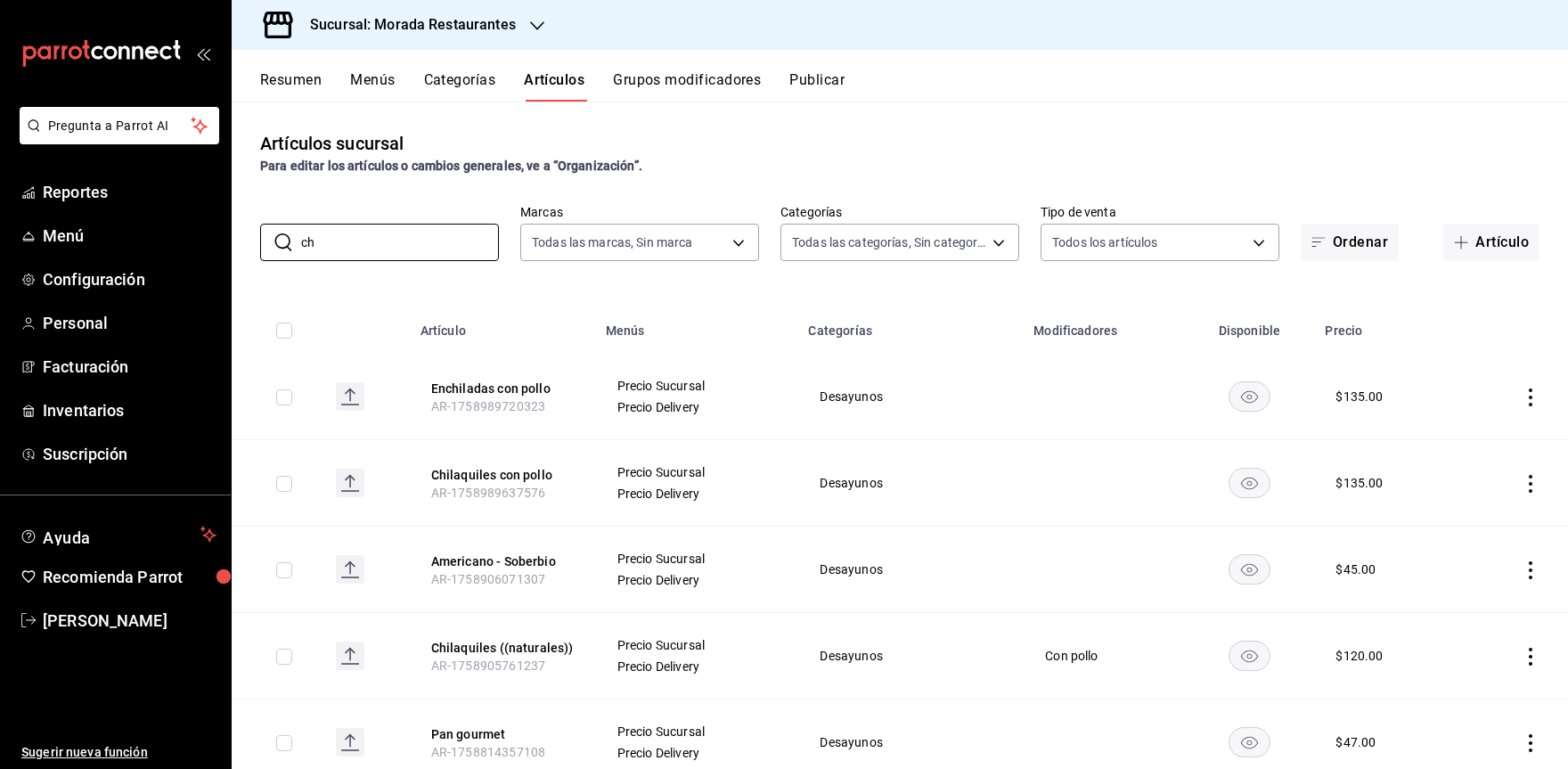
type input "c"
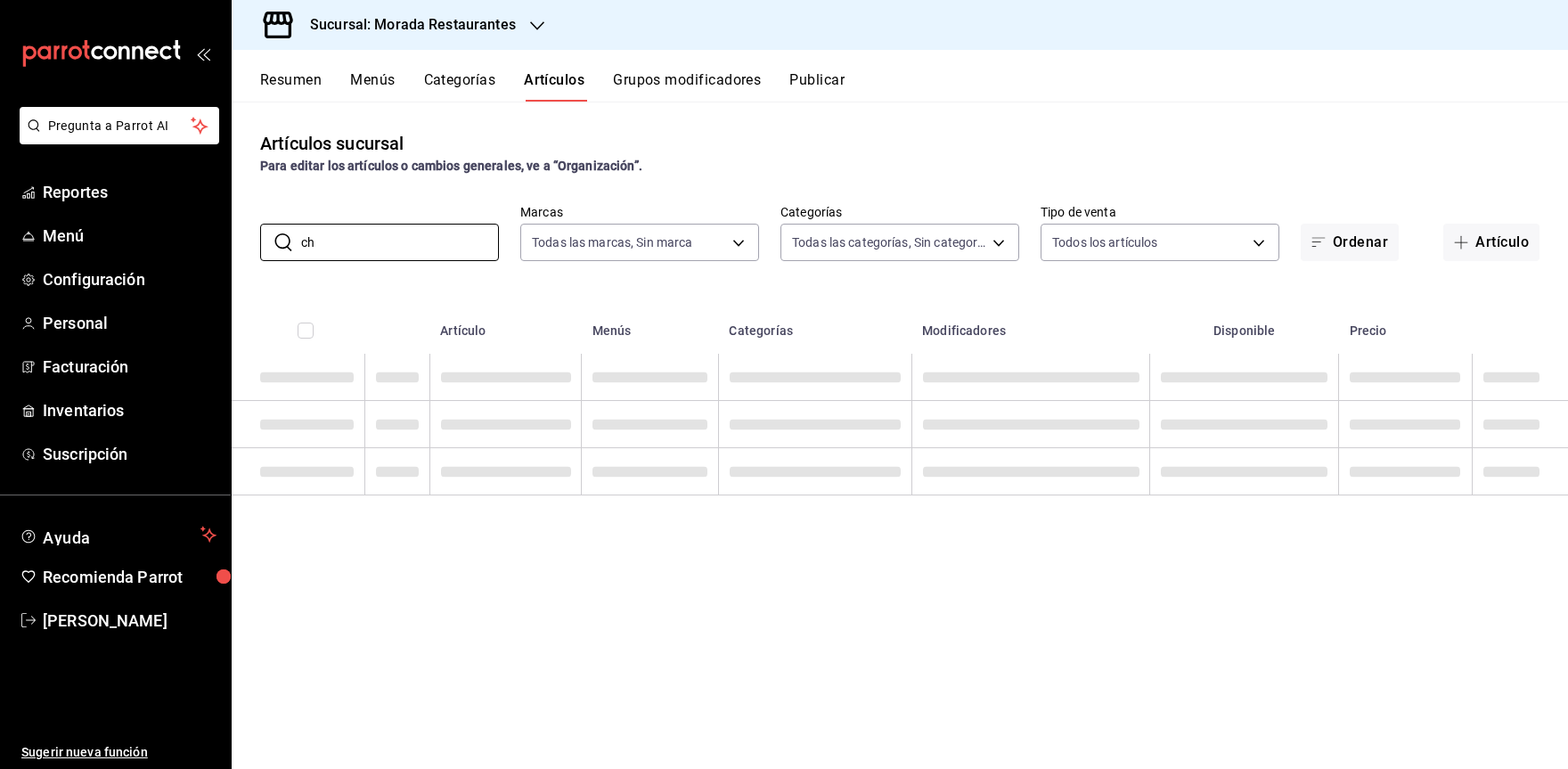
type input "c"
click at [1491, 248] on button "Artículo" at bounding box center [1491, 242] width 96 height 38
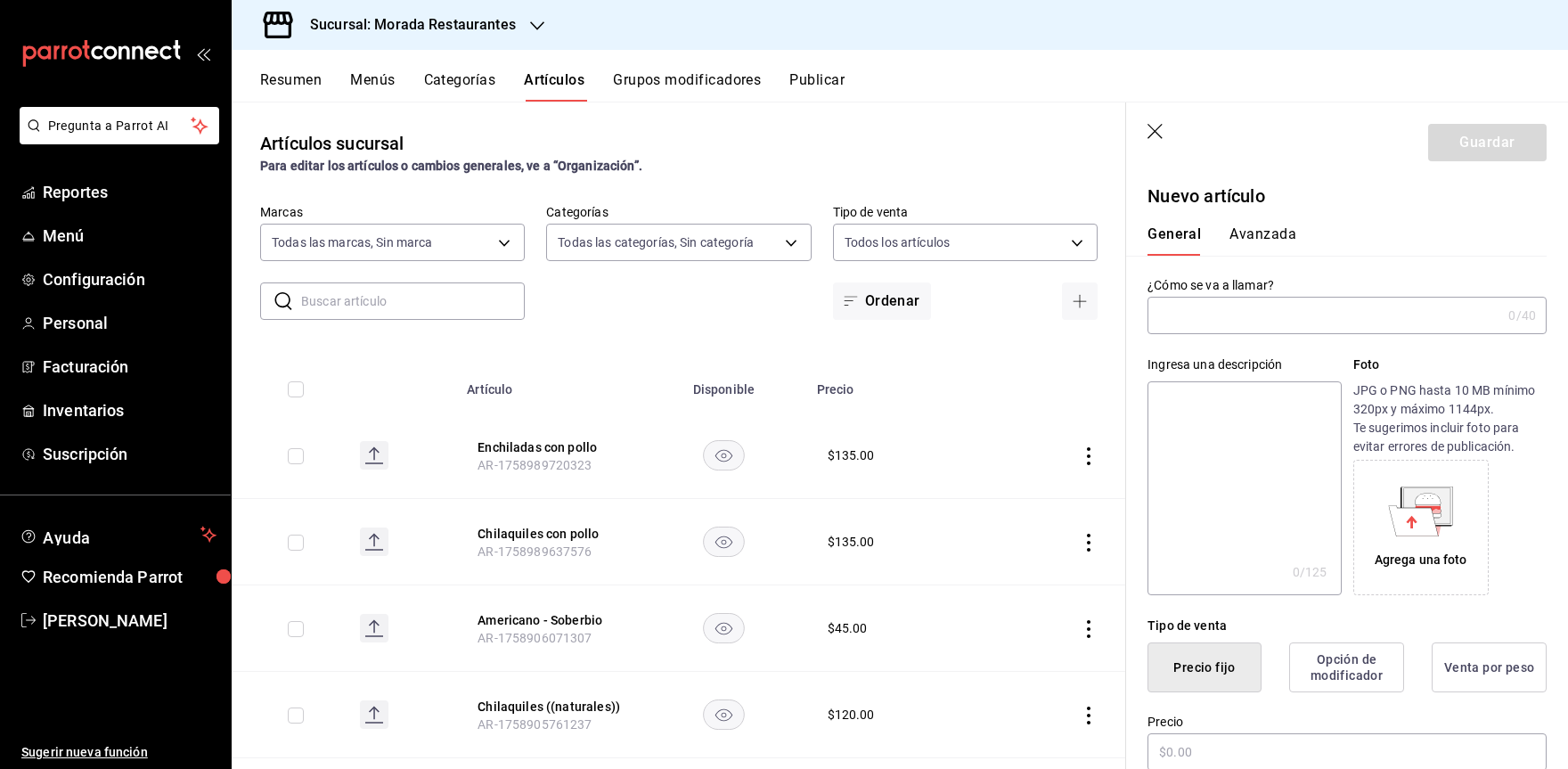
click at [1217, 312] on input "text" at bounding box center [1324, 316] width 354 height 36
type input "c"
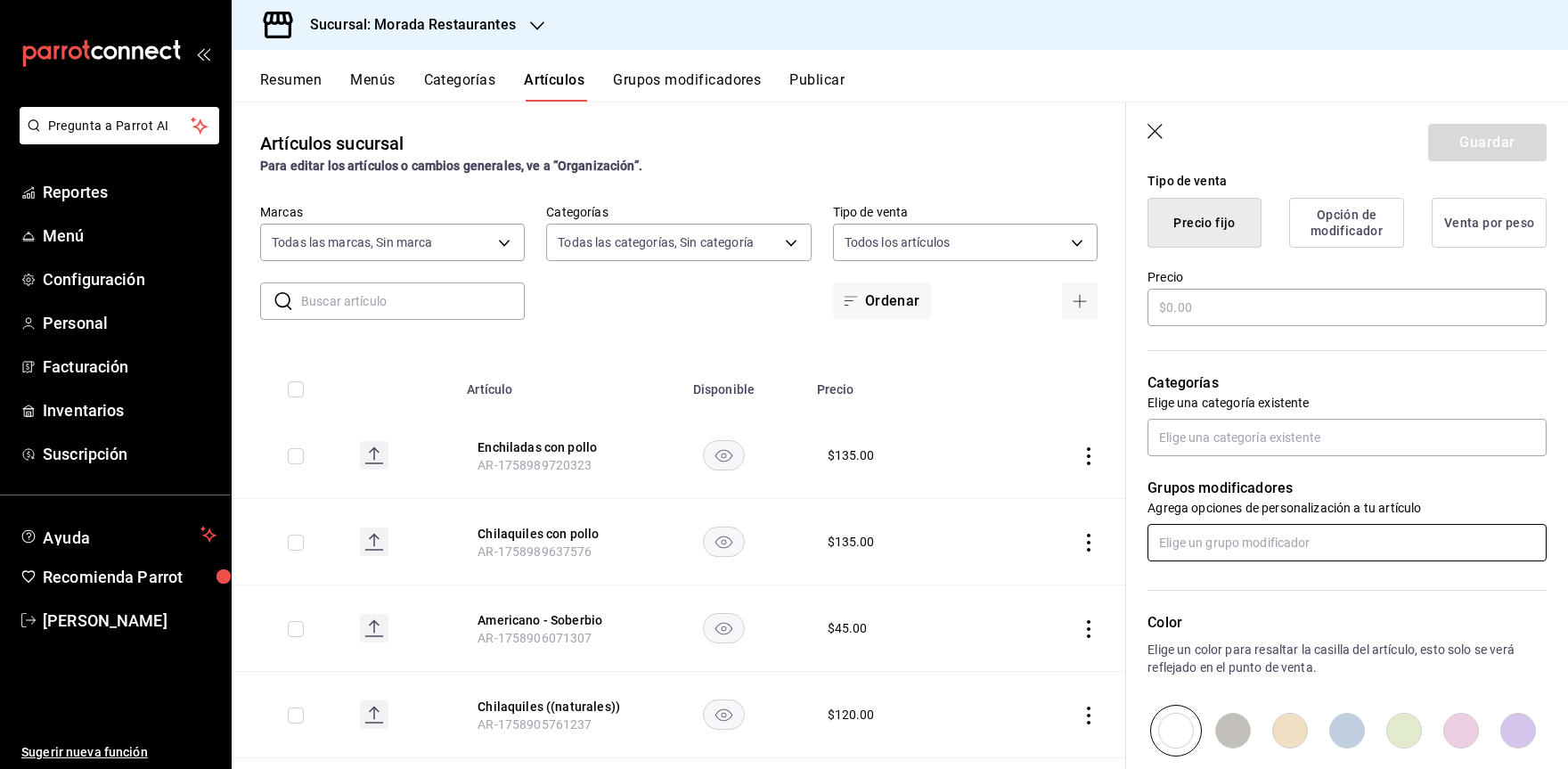
scroll to position [446, 0]
type input "Chilaquiles - enchiladas (huevo)"
click at [1206, 313] on input "text" at bounding box center [1347, 306] width 399 height 38
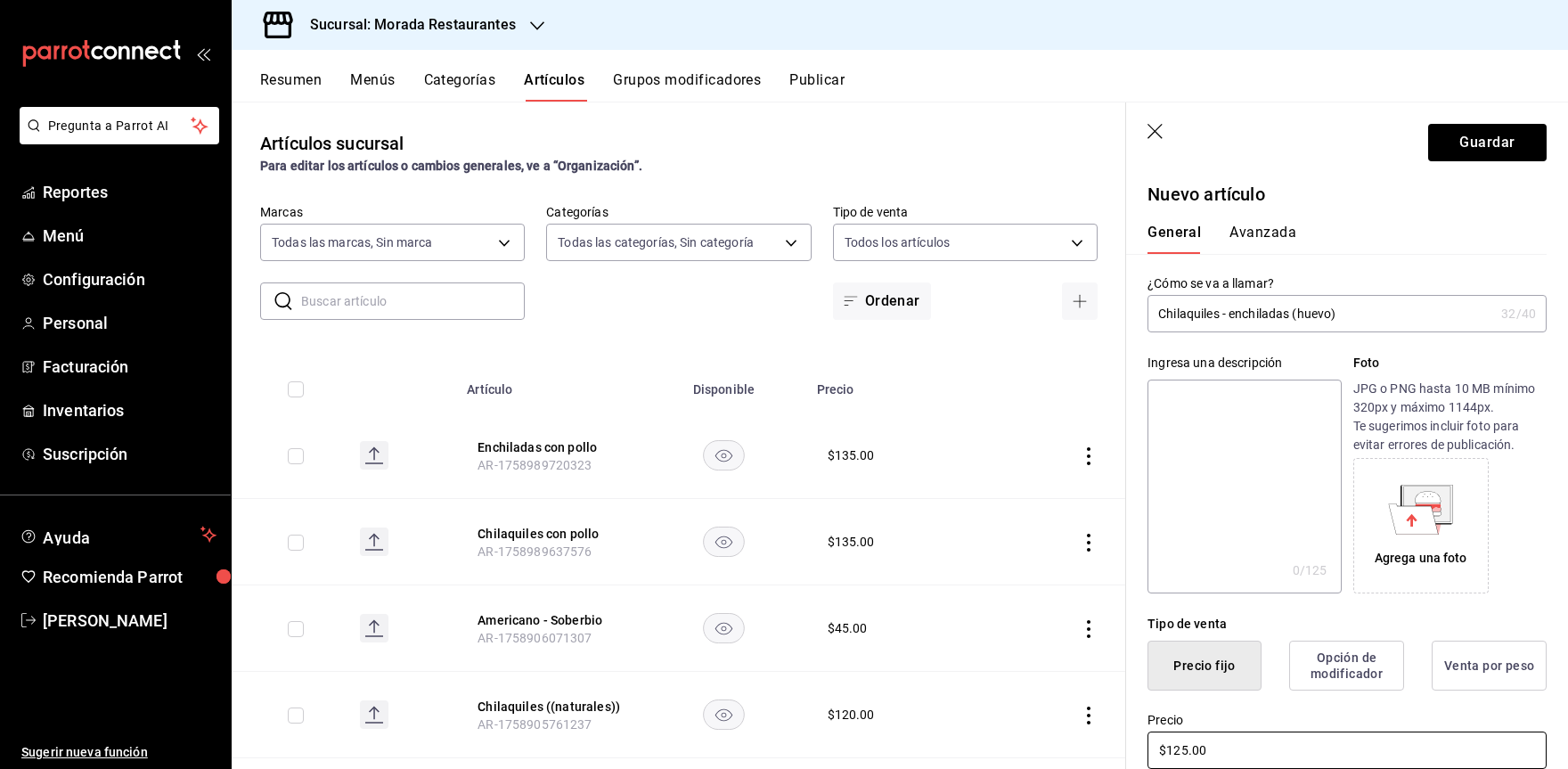
scroll to position [0, 0]
type input "$125.00"
drag, startPoint x: 1379, startPoint y: 316, endPoint x: 1220, endPoint y: 312, distance: 159.1
click at [1220, 312] on input "Chilaquiles - enchiladas (huevo)" at bounding box center [1320, 316] width 346 height 36
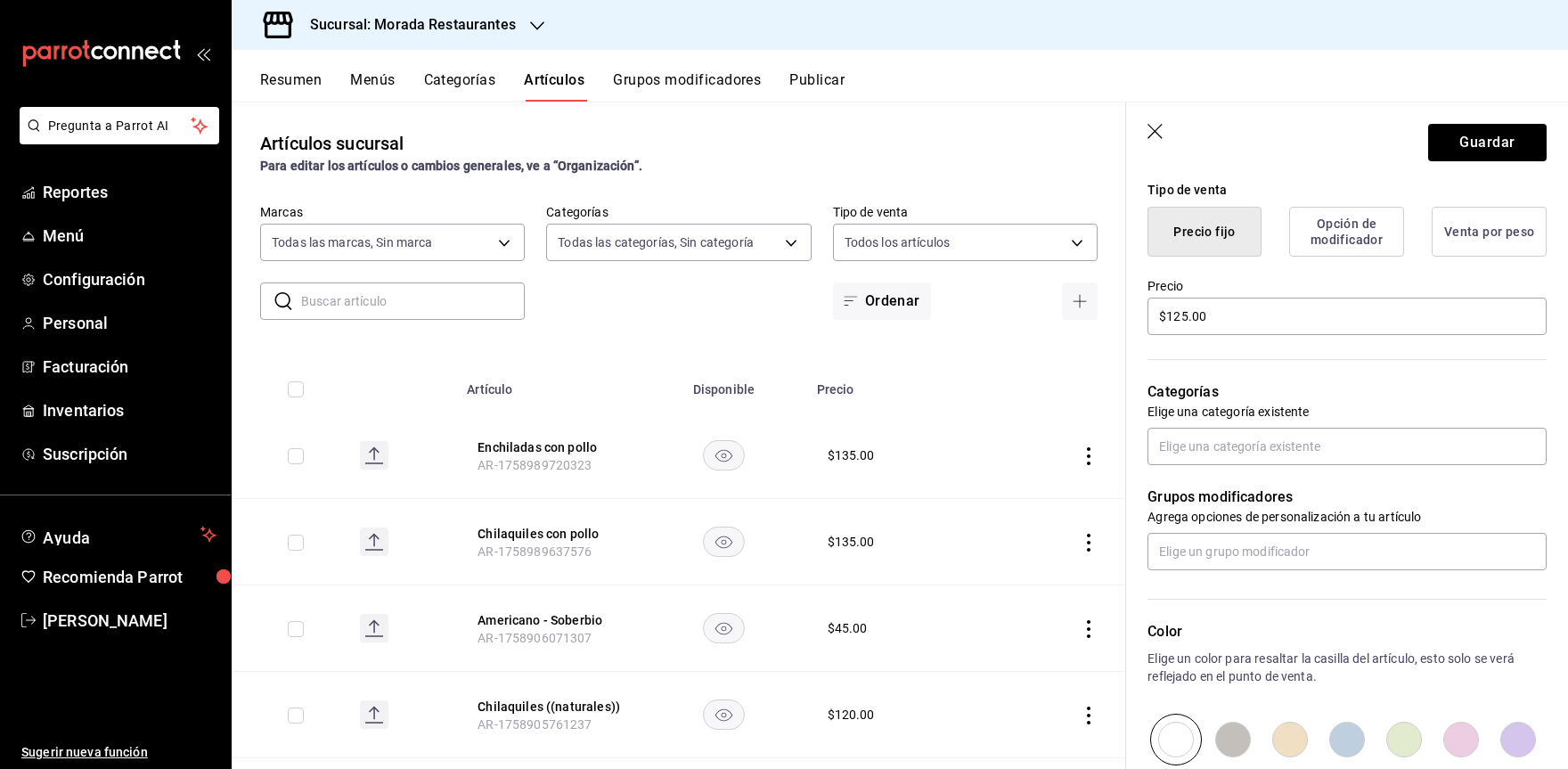
scroll to position [655, 0]
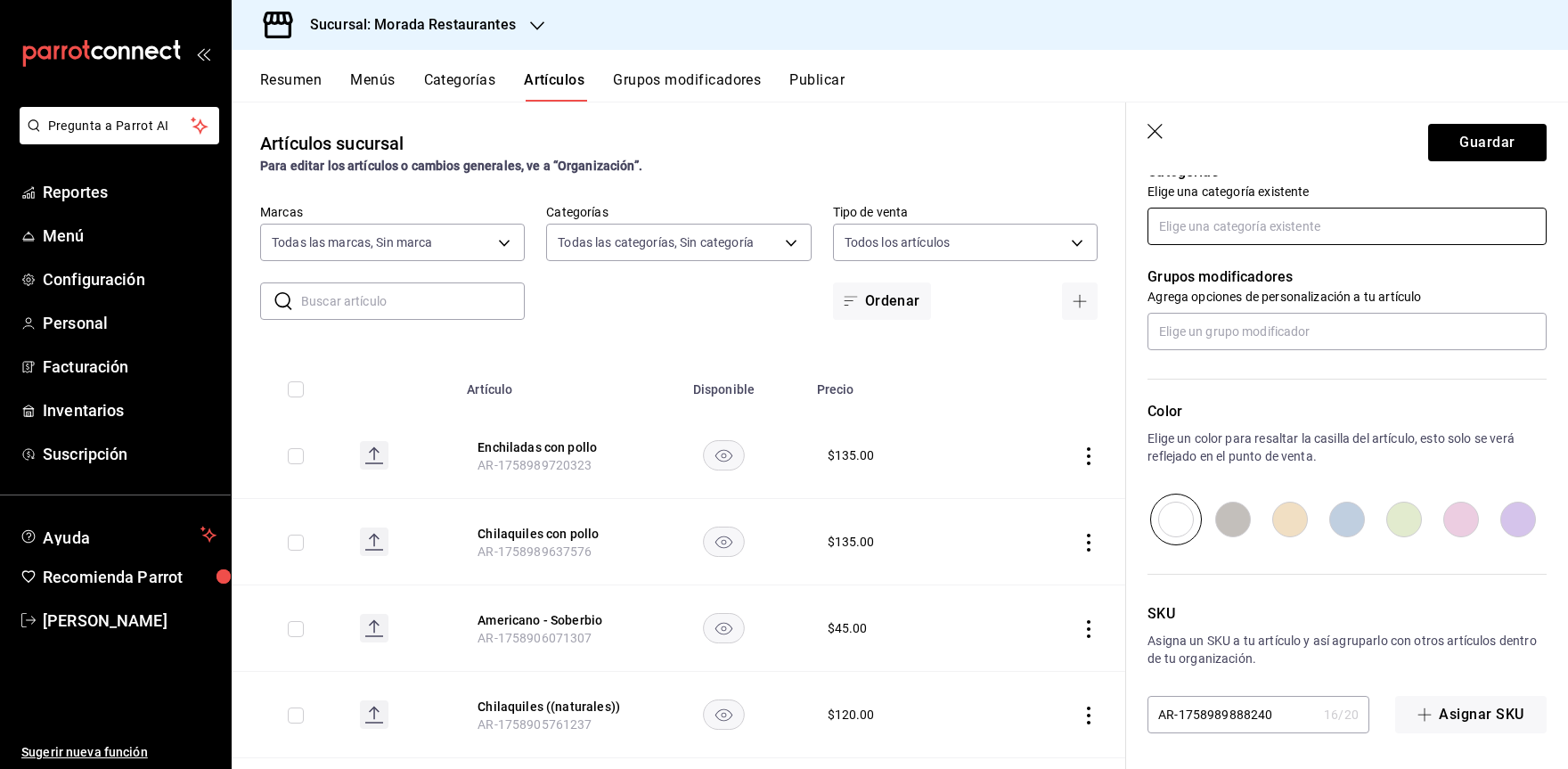
type input "Chilaquiles con huevo al gusto"
click at [1190, 229] on input "text" at bounding box center [1347, 227] width 399 height 38
type input "desa"
click at [1209, 262] on li "Desayunos" at bounding box center [1340, 267] width 386 height 29
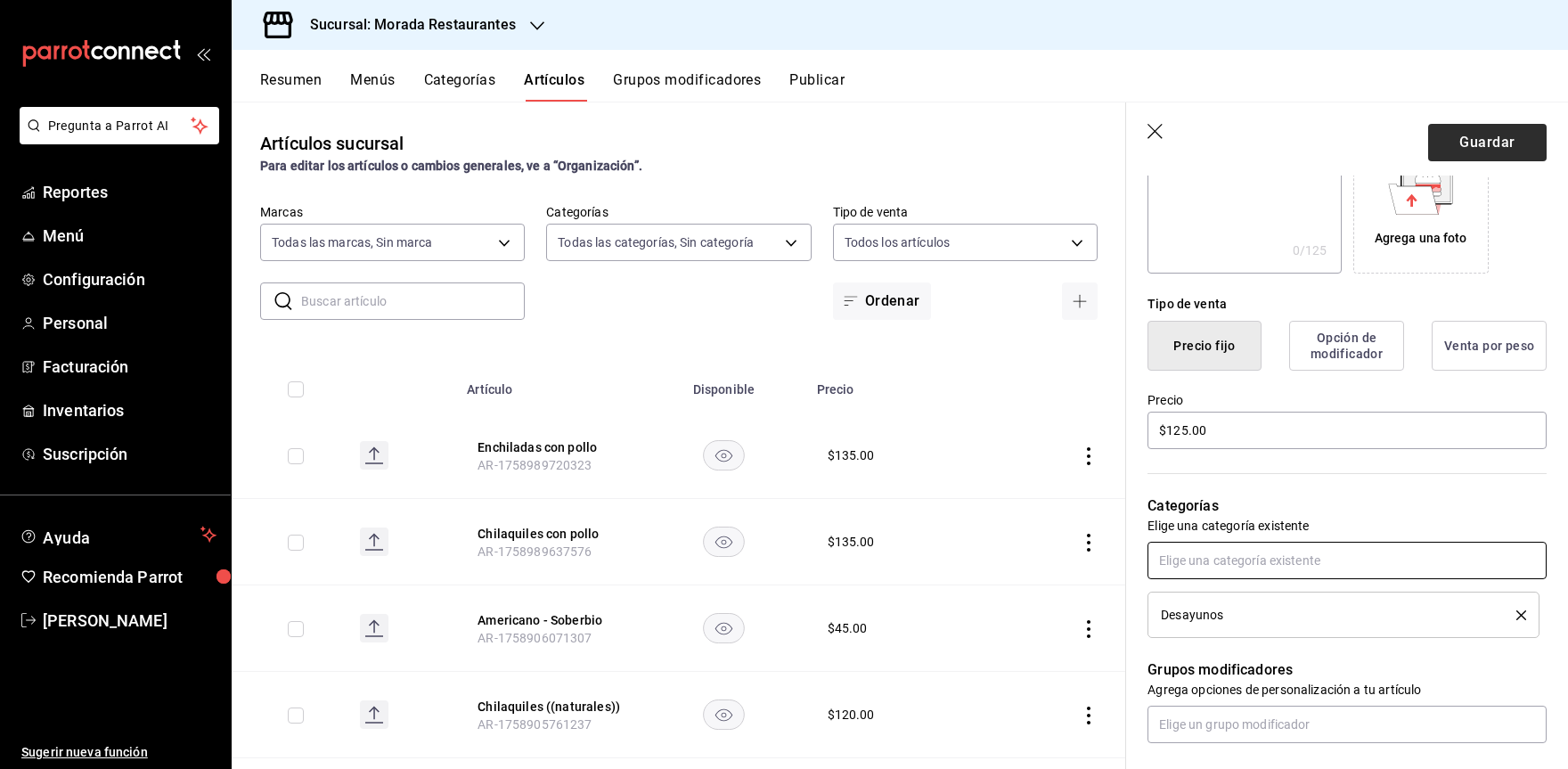
scroll to position [300, 0]
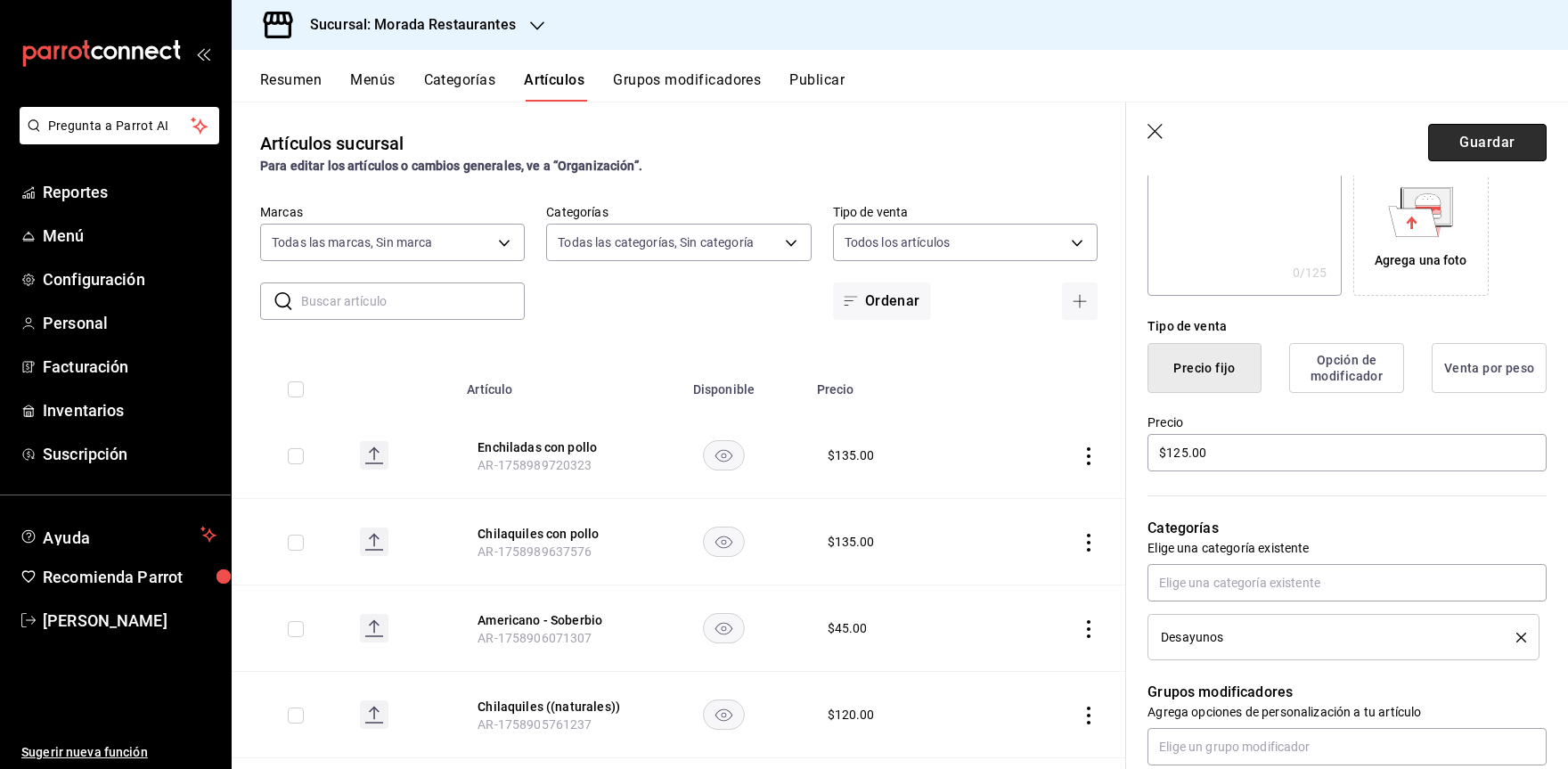
click at [1503, 130] on button "Guardar" at bounding box center [1487, 143] width 118 height 38
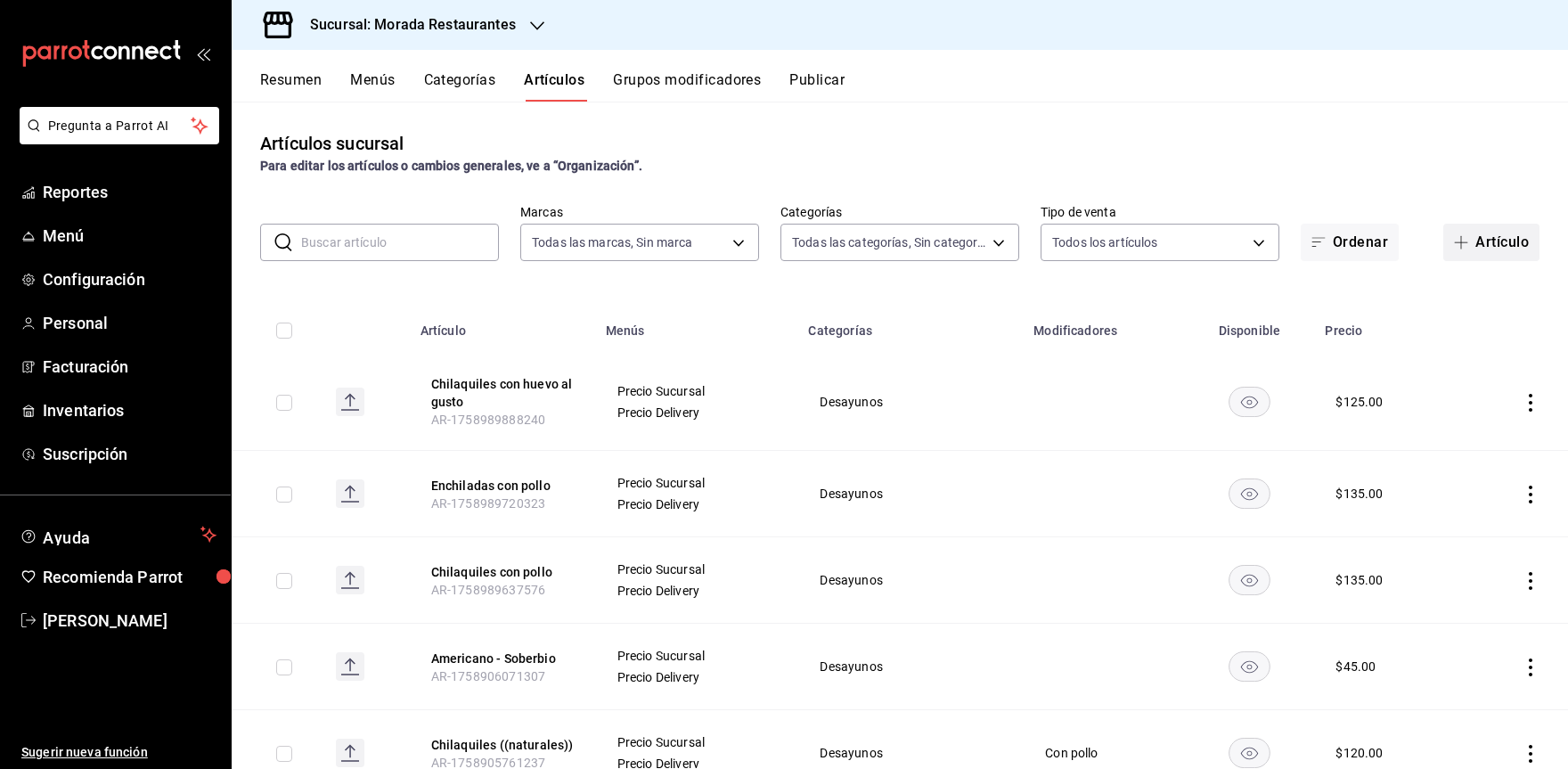
click at [1462, 247] on button "Artículo" at bounding box center [1491, 242] width 96 height 38
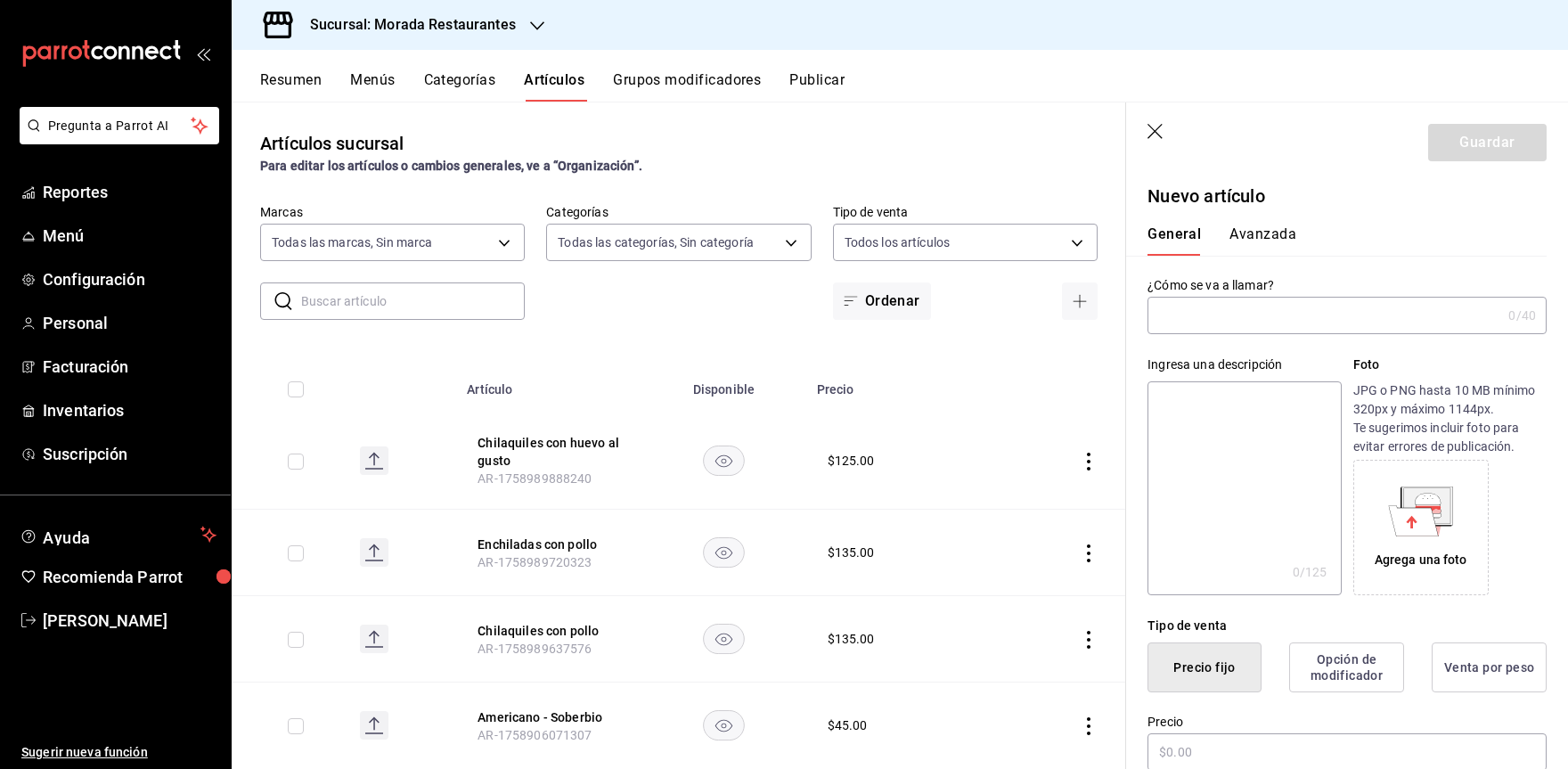
click at [1224, 316] on input "text" at bounding box center [1324, 316] width 354 height 36
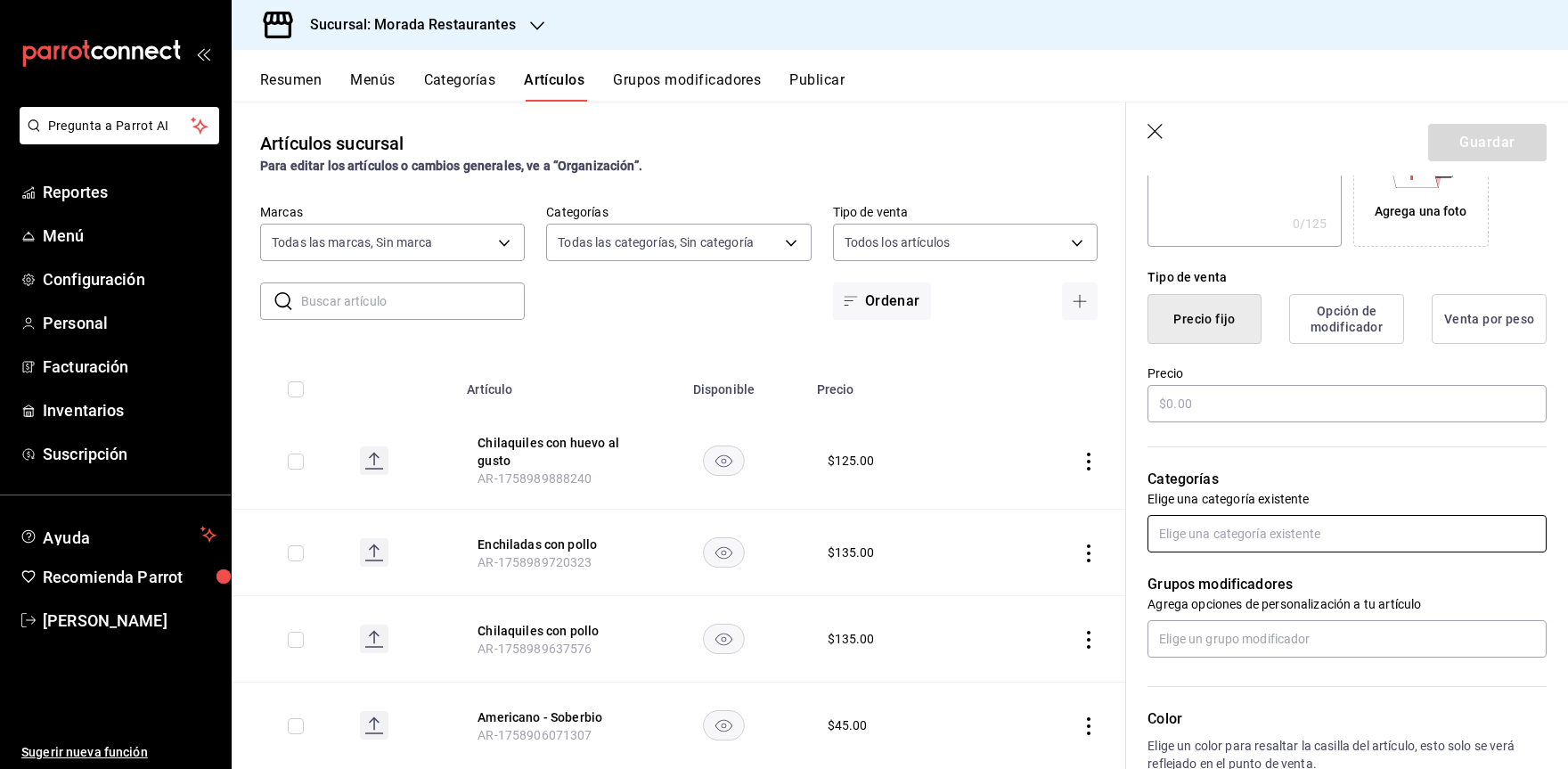
scroll to position [357, 0]
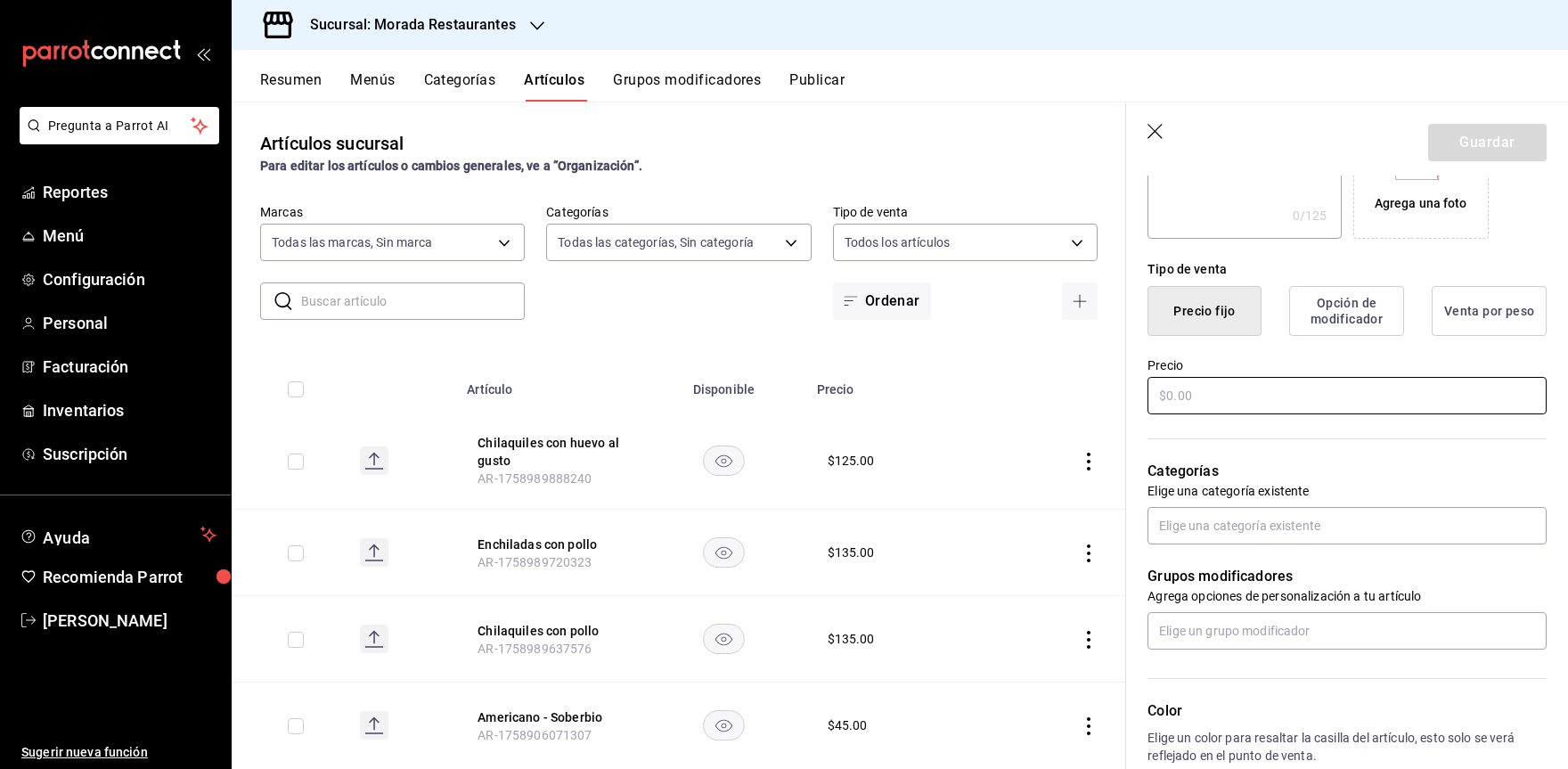
type input "Enchiladas con huevo al gusto"
click at [1230, 402] on input "text" at bounding box center [1347, 396] width 399 height 38
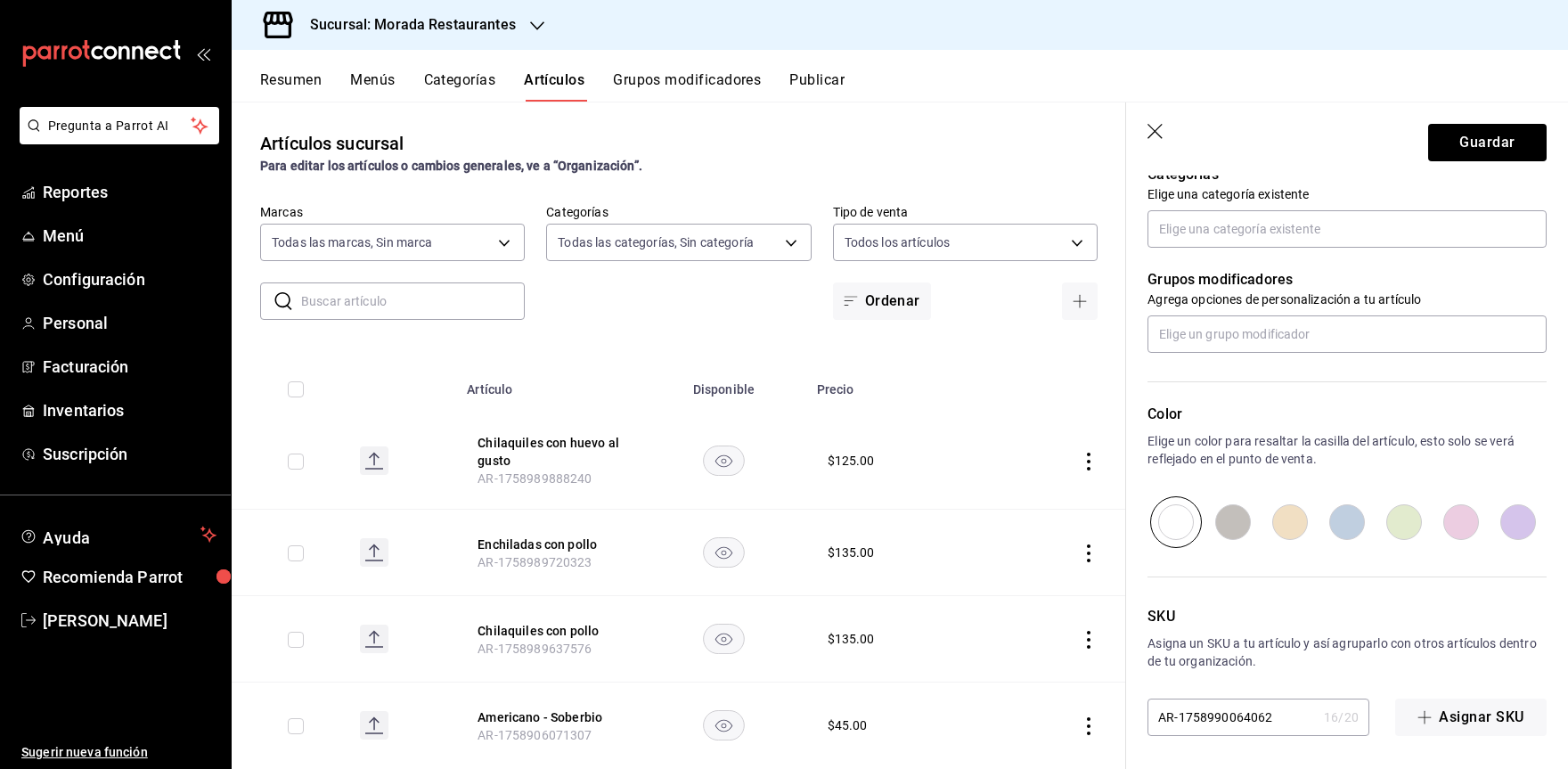
scroll to position [655, 0]
type input "$125.00"
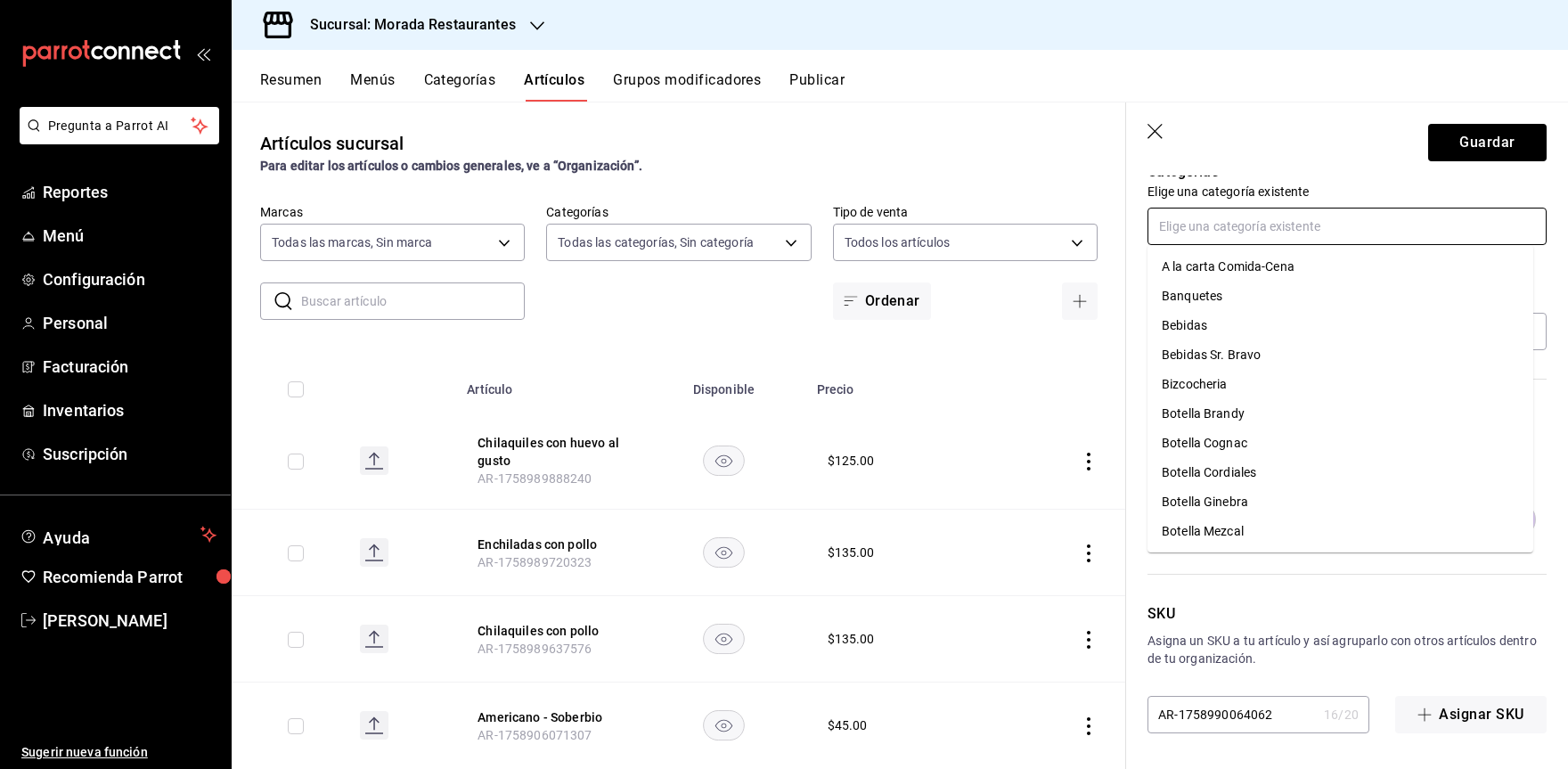
click at [1231, 229] on input "text" at bounding box center [1347, 227] width 399 height 38
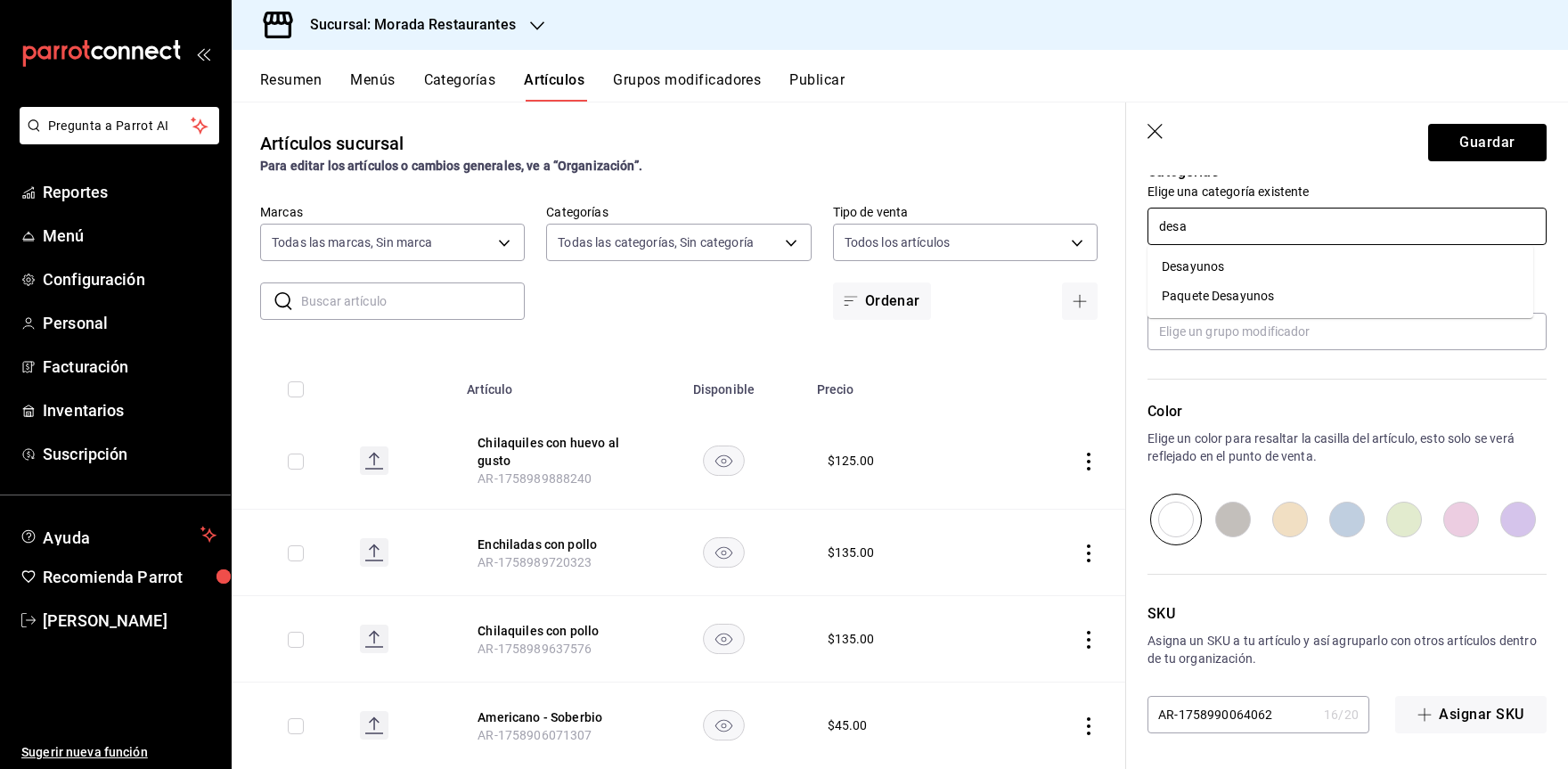
type input "desay"
click at [1196, 261] on li "Desayunos" at bounding box center [1340, 267] width 386 height 29
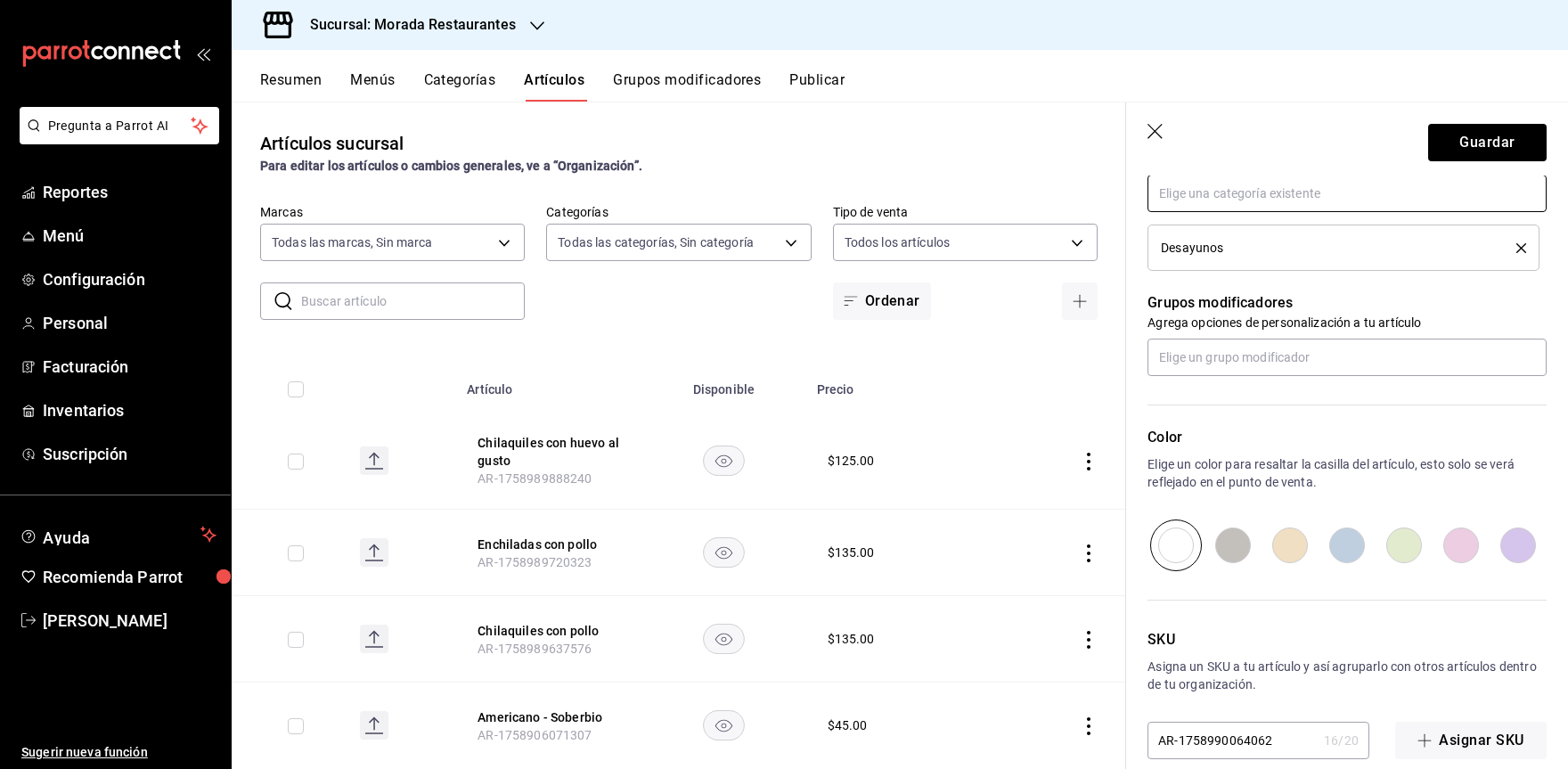
scroll to position [715, 0]
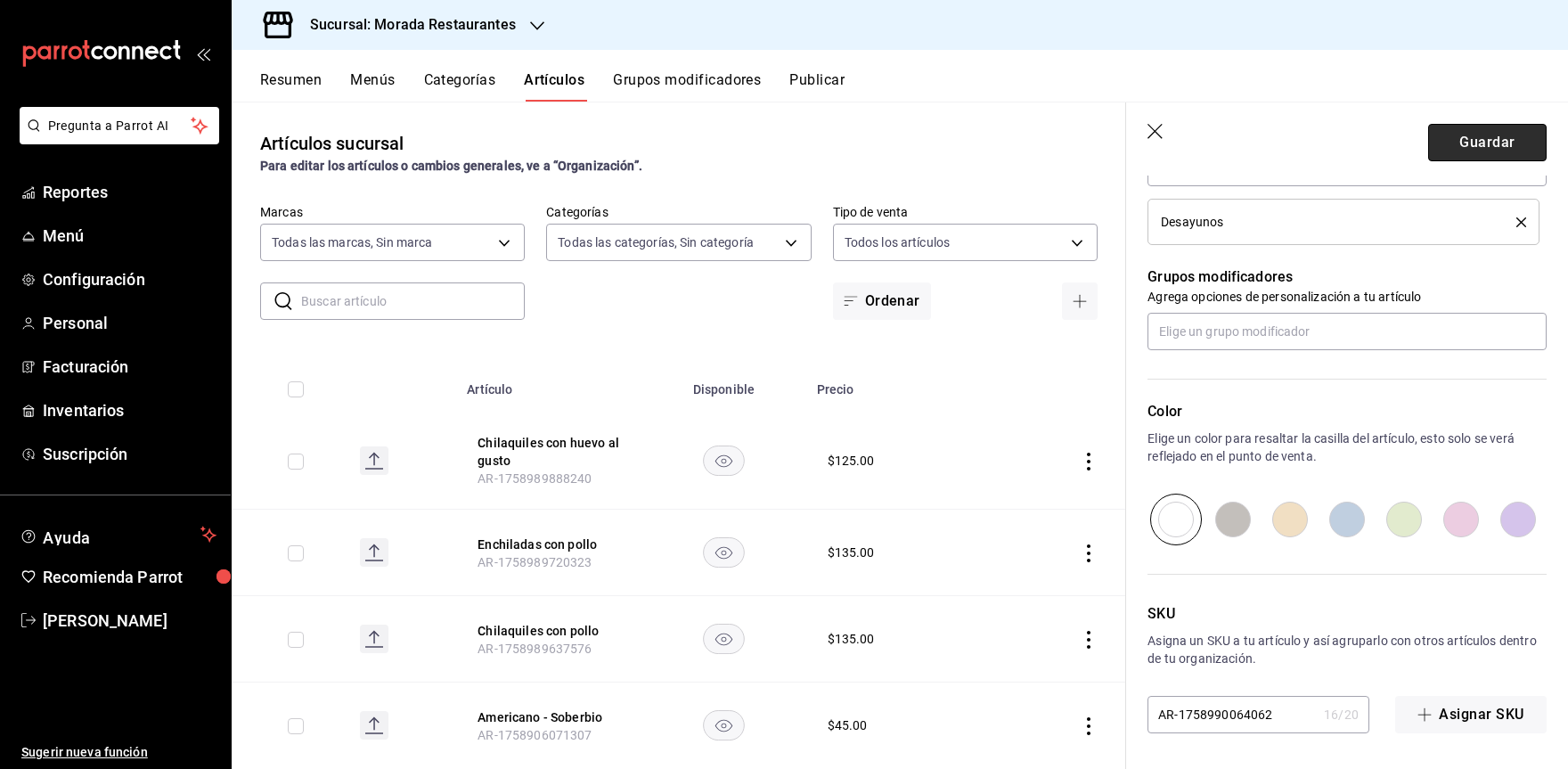
click at [1492, 147] on button "Guardar" at bounding box center [1487, 143] width 118 height 38
